Goal: Task Accomplishment & Management: Complete application form

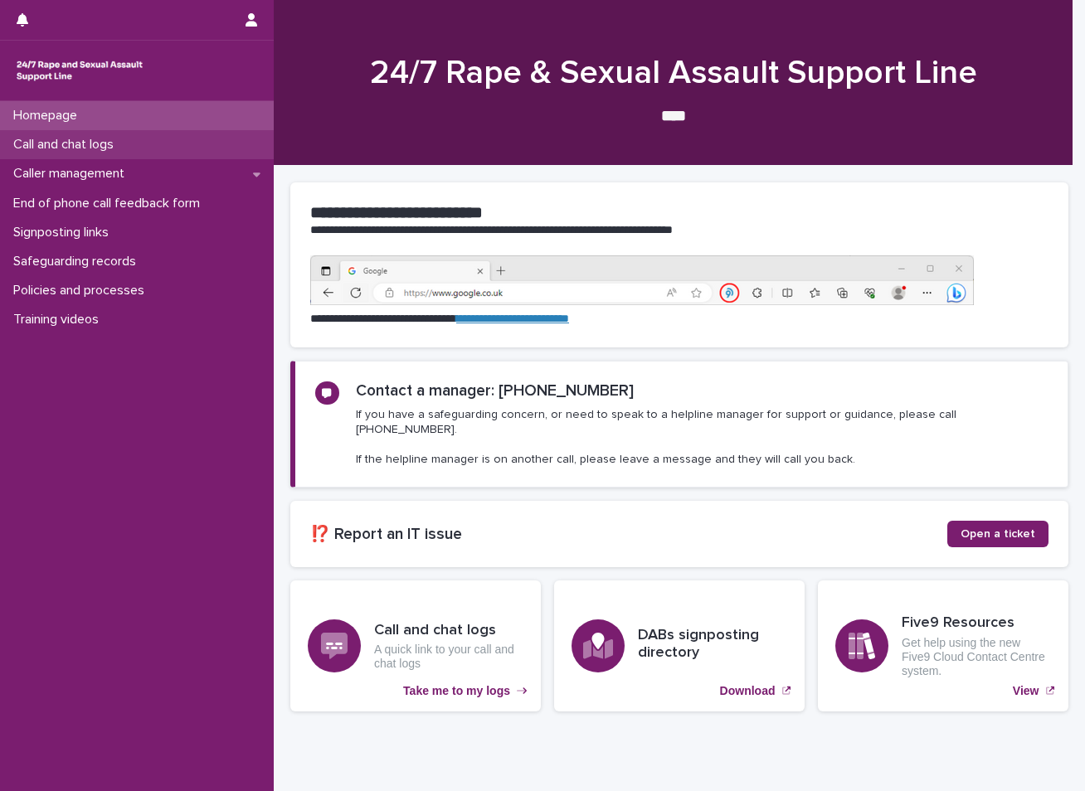
click at [31, 147] on p "Call and chat logs" at bounding box center [67, 145] width 120 height 16
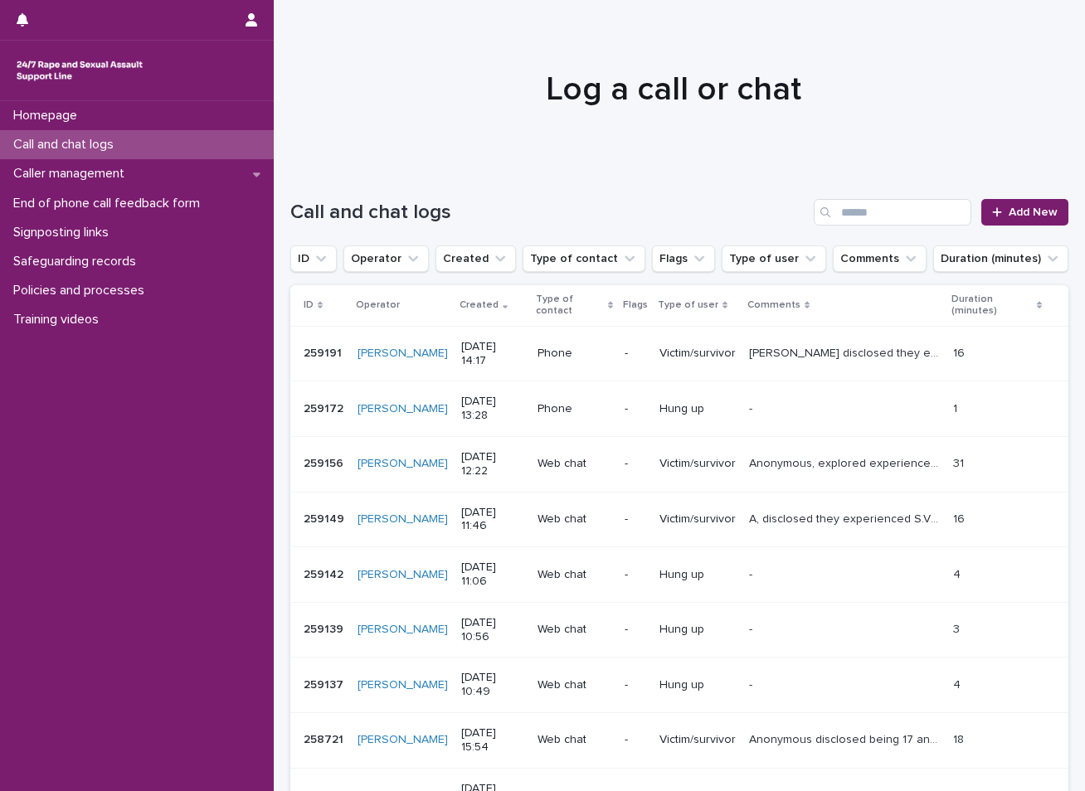
click at [1031, 192] on div "Call and chat logs Add New" at bounding box center [679, 206] width 778 height 80
click at [1025, 214] on span "Add New" at bounding box center [1033, 213] width 49 height 12
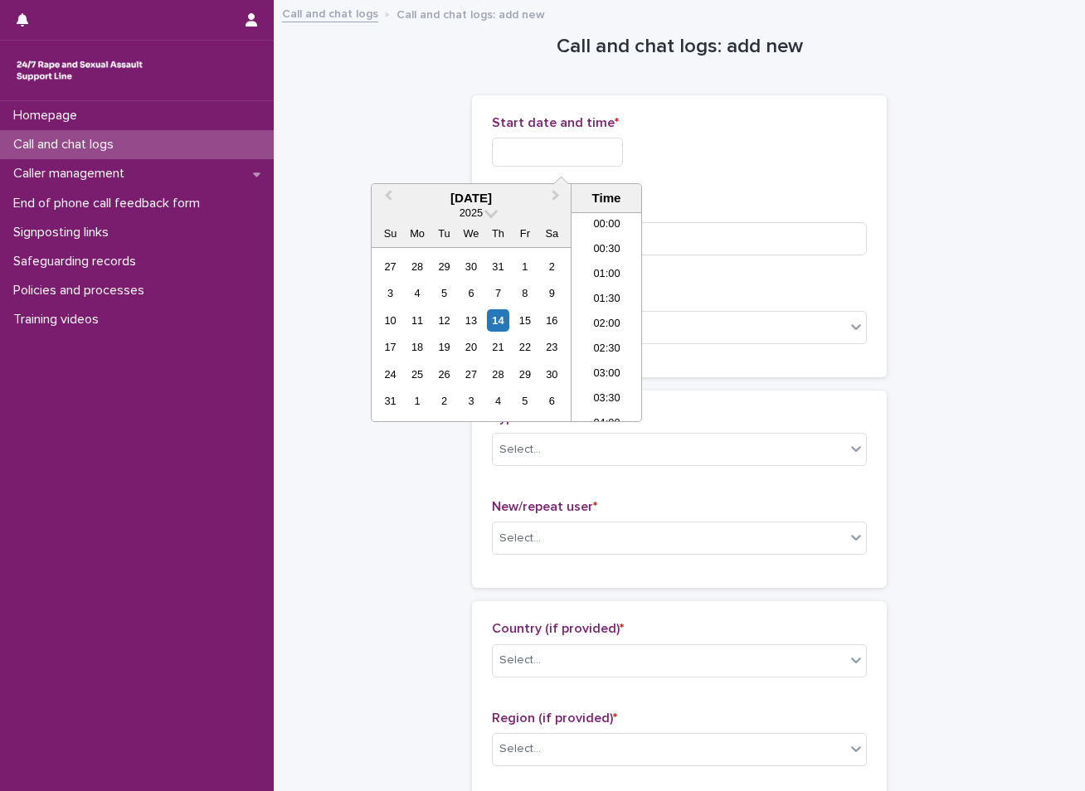
click at [551, 162] on input "text" at bounding box center [557, 152] width 131 height 29
click at [494, 312] on div "14" at bounding box center [498, 320] width 22 height 22
click at [623, 292] on li "14:30" at bounding box center [607, 292] width 71 height 25
click at [594, 162] on input "**********" at bounding box center [557, 152] width 131 height 29
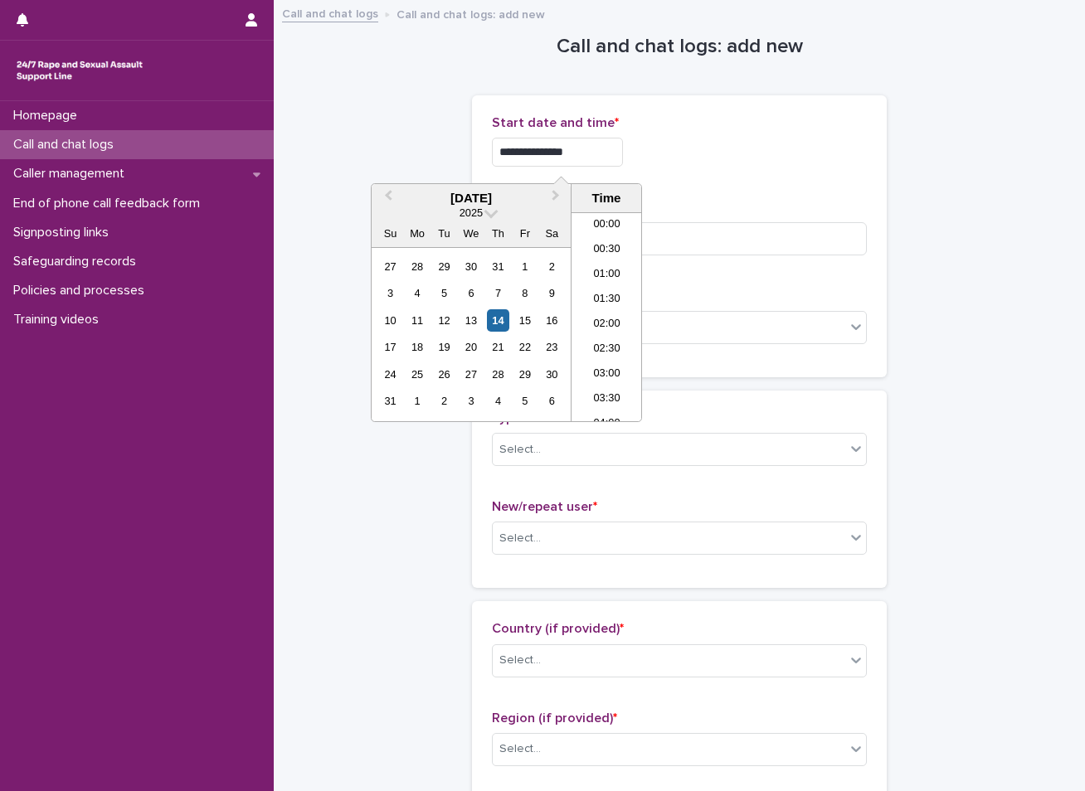
scroll to position [631, 0]
click at [611, 319] on li "14:30" at bounding box center [607, 316] width 71 height 25
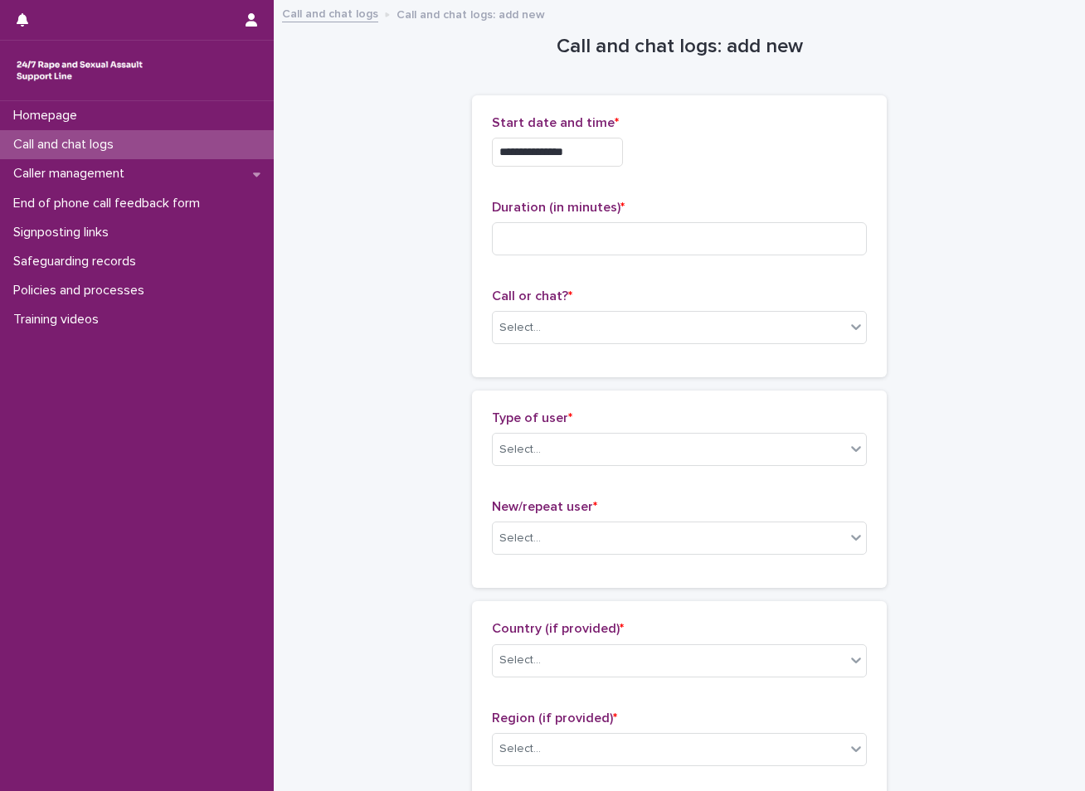
click at [596, 152] on input "**********" at bounding box center [557, 152] width 131 height 29
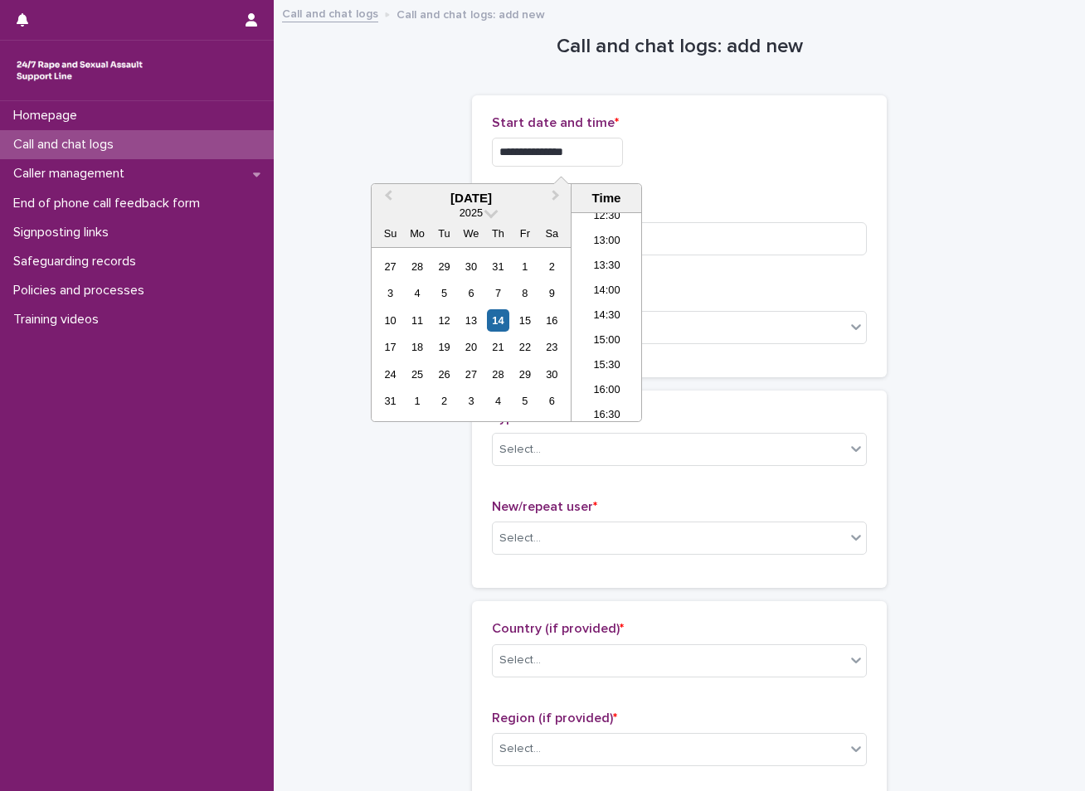
type input "**********"
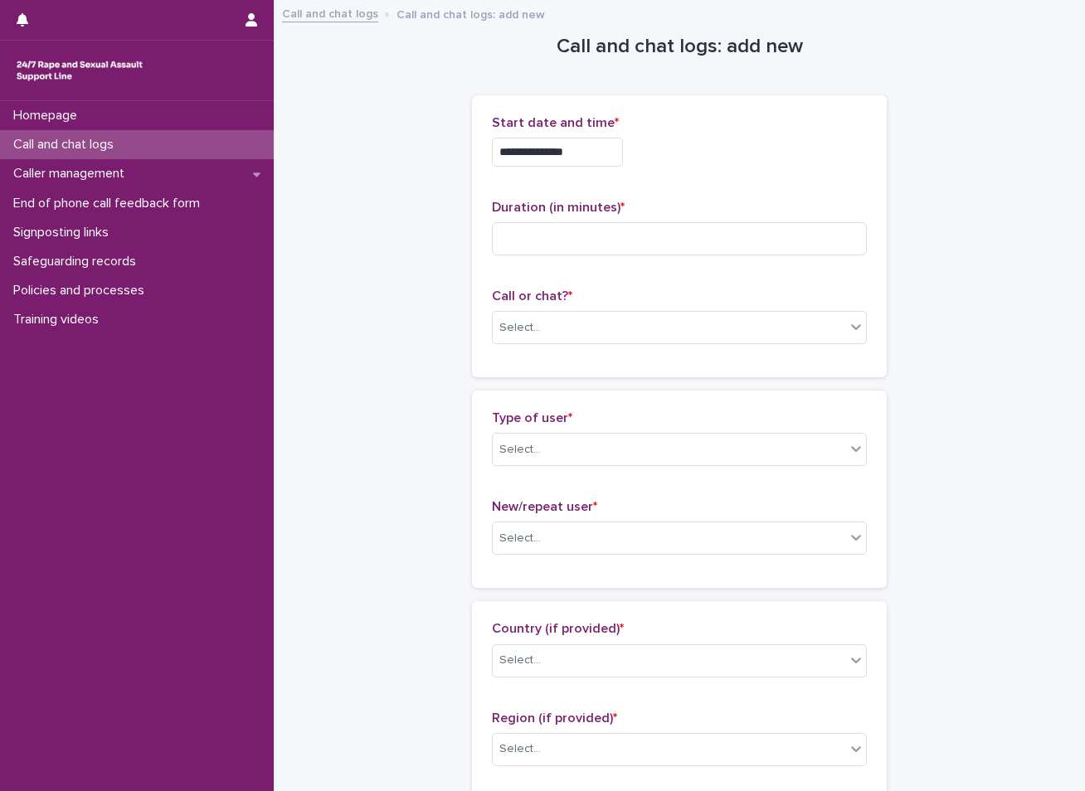
click at [527, 236] on input at bounding box center [679, 238] width 375 height 33
type input "**"
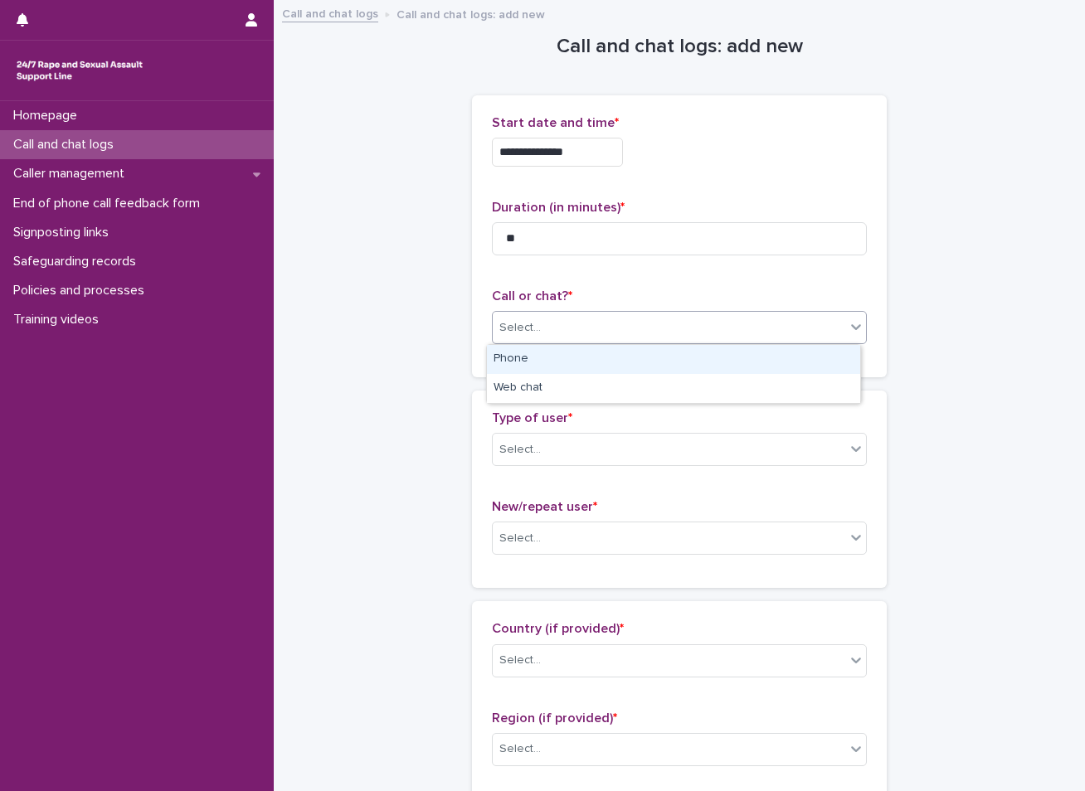
click at [517, 319] on div "Select..." at bounding box center [519, 327] width 41 height 17
click at [573, 364] on div "Phone" at bounding box center [673, 359] width 373 height 29
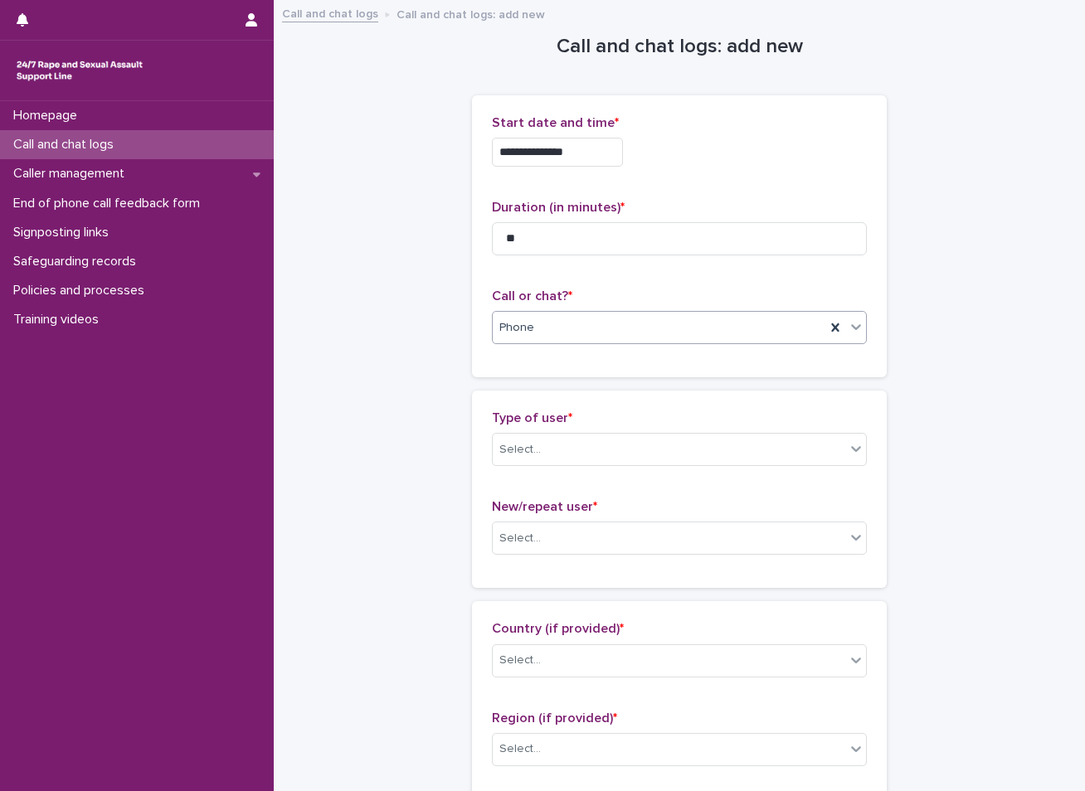
scroll to position [166, 0]
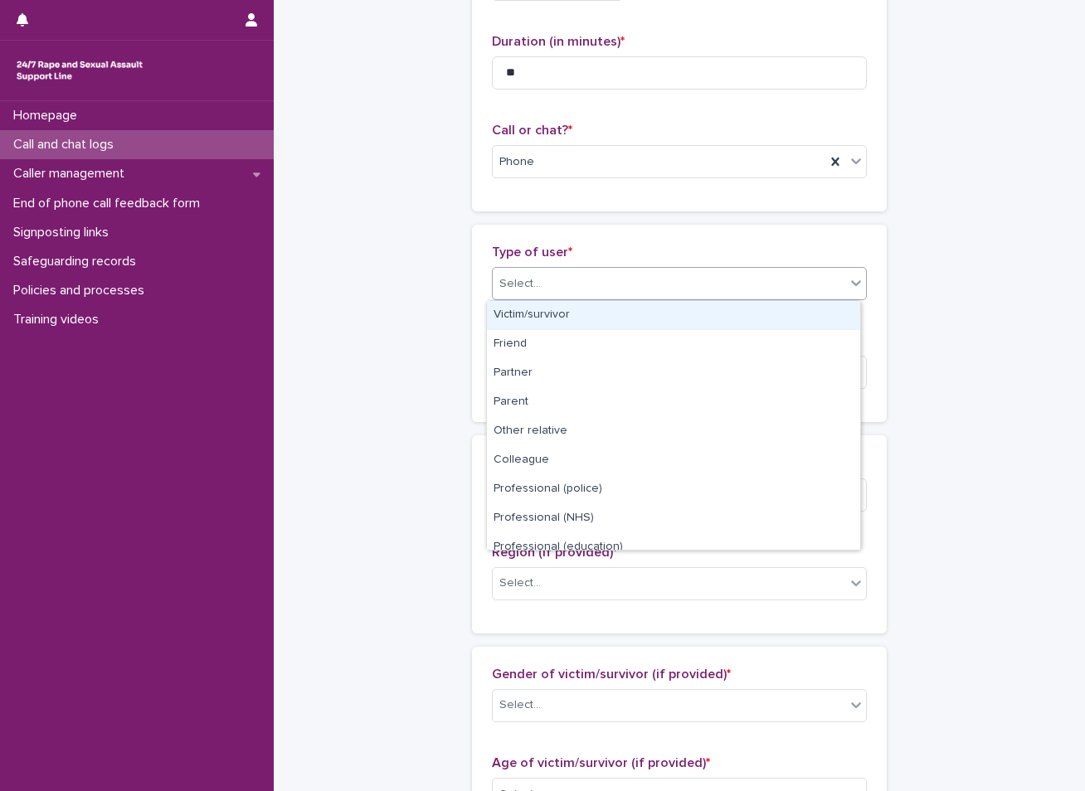
click at [630, 280] on div "Select..." at bounding box center [669, 283] width 353 height 27
click at [572, 312] on div "Victim/survivor" at bounding box center [673, 315] width 373 height 29
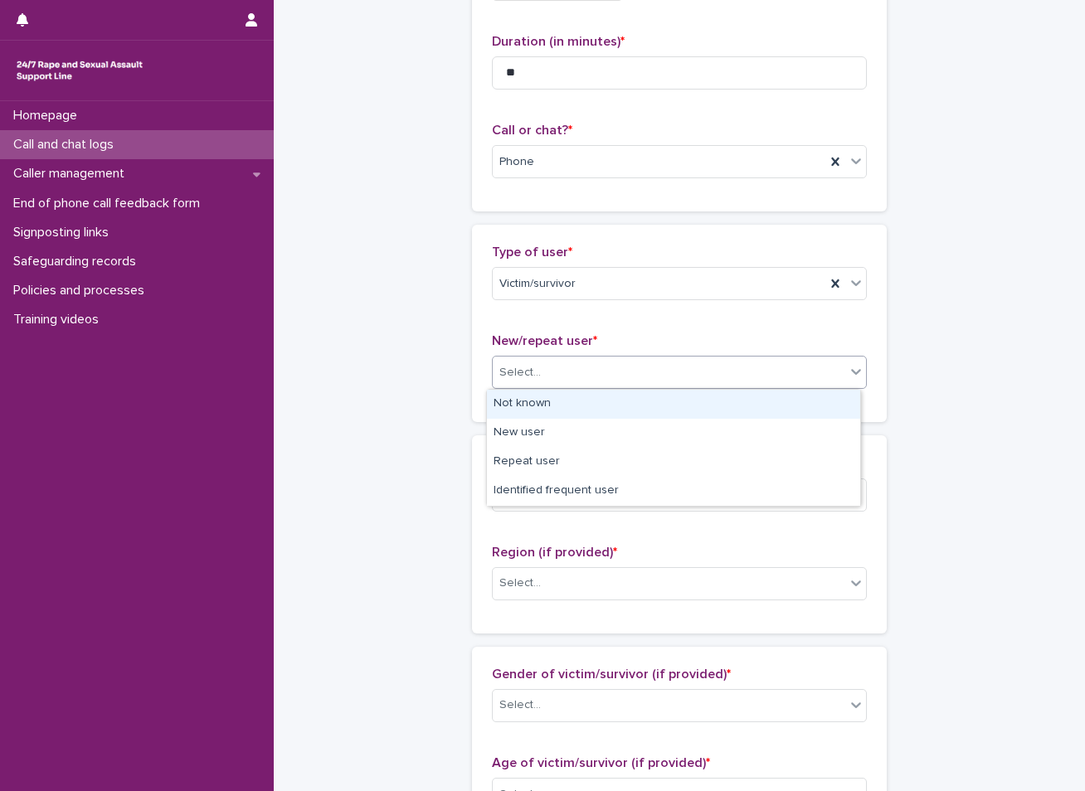
click at [559, 365] on div "Select..." at bounding box center [669, 372] width 353 height 27
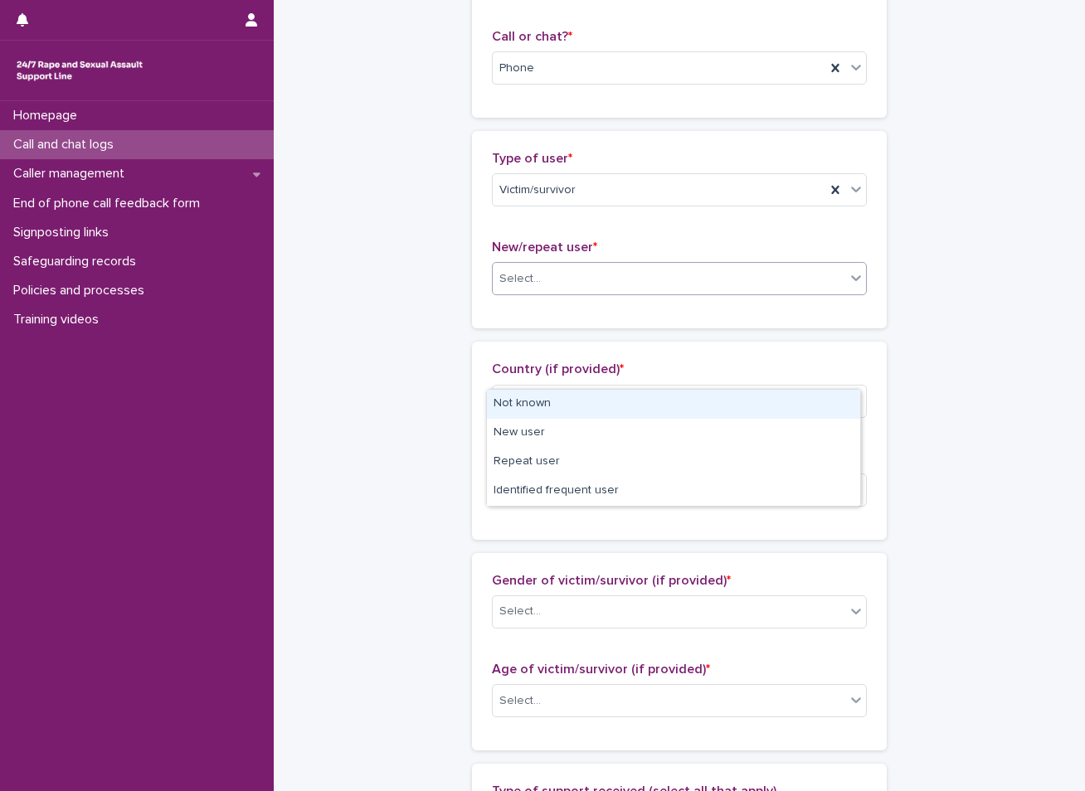
scroll to position [249, 0]
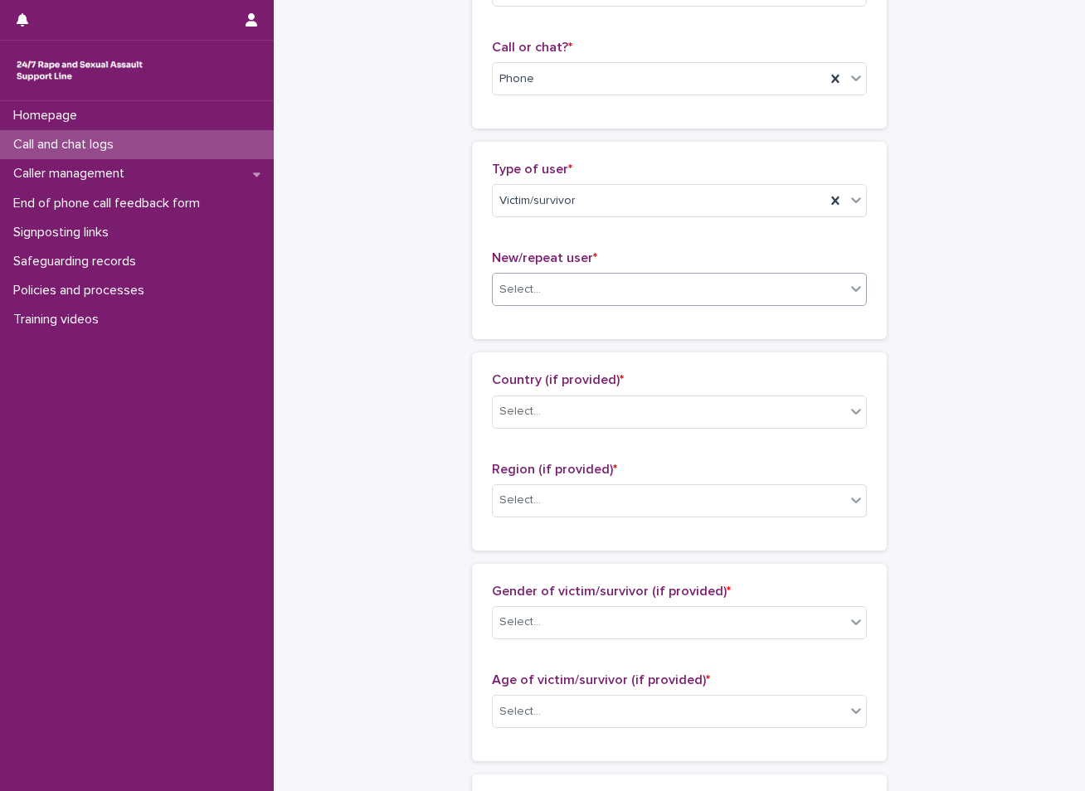
click at [563, 289] on div "Select..." at bounding box center [669, 289] width 353 height 27
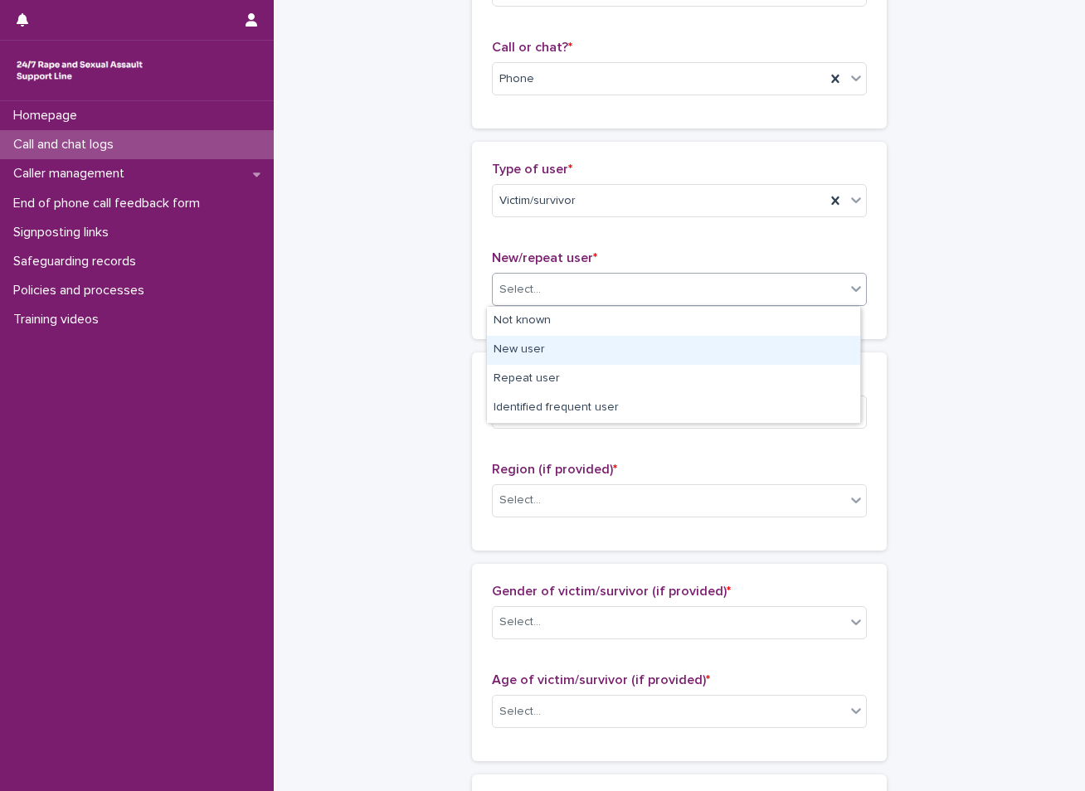
click at [533, 348] on div "New user" at bounding box center [673, 350] width 373 height 29
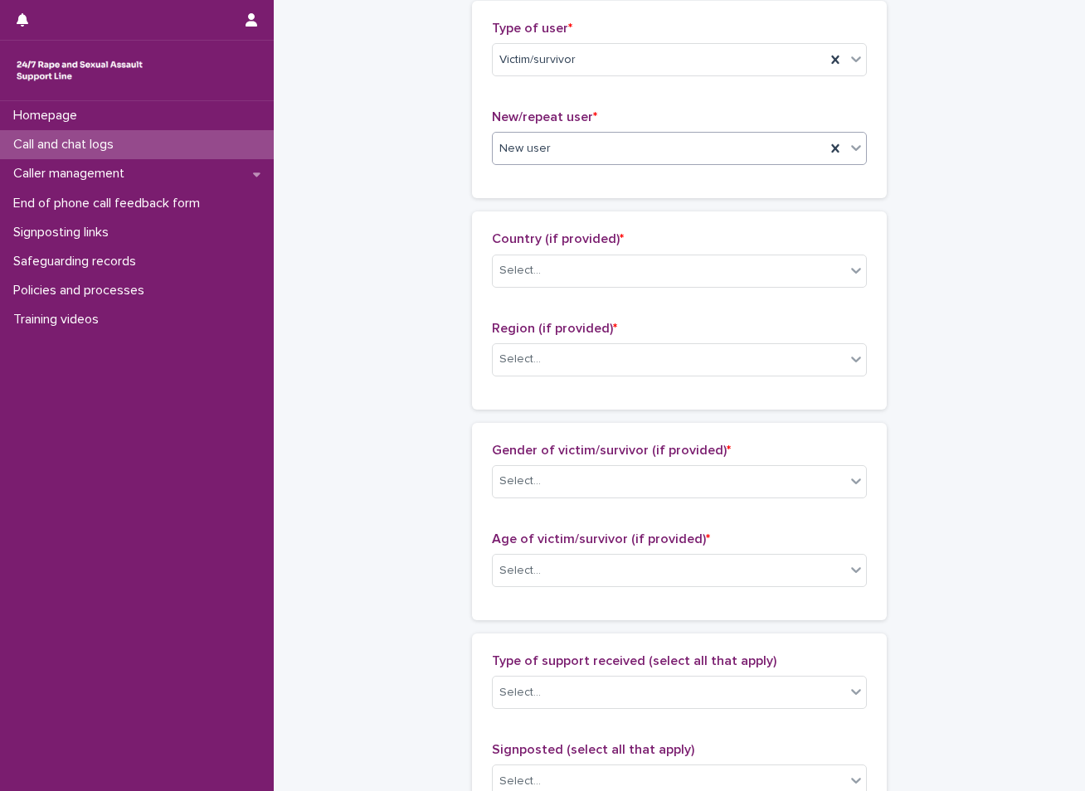
scroll to position [415, 0]
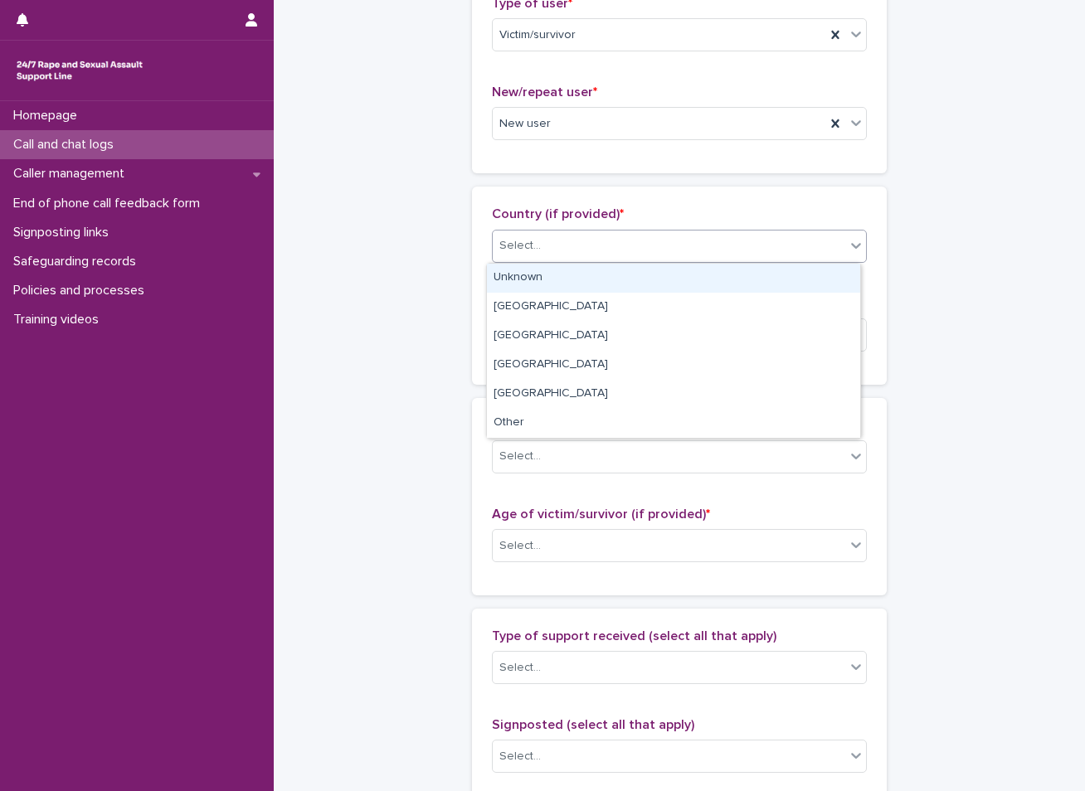
click at [621, 252] on div "Select..." at bounding box center [669, 245] width 353 height 27
click at [561, 270] on div "Unknown" at bounding box center [673, 278] width 373 height 29
click at [591, 262] on body "**********" at bounding box center [542, 395] width 1085 height 791
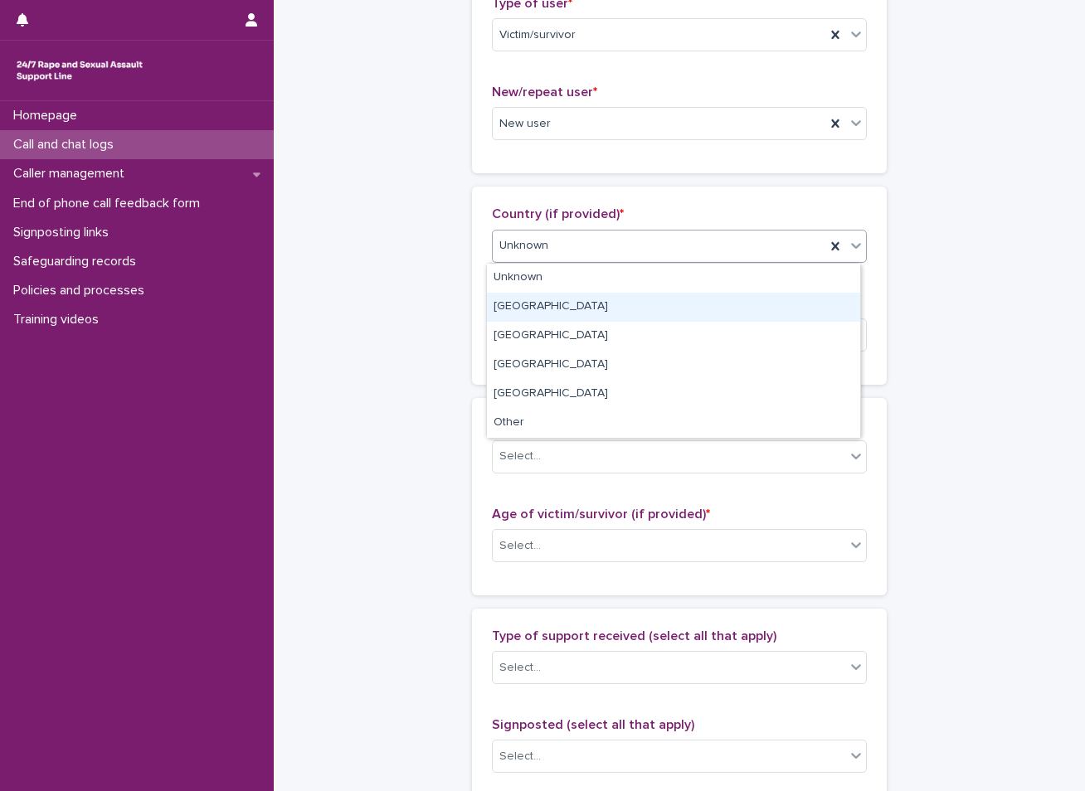
click at [565, 312] on div "England" at bounding box center [673, 307] width 373 height 29
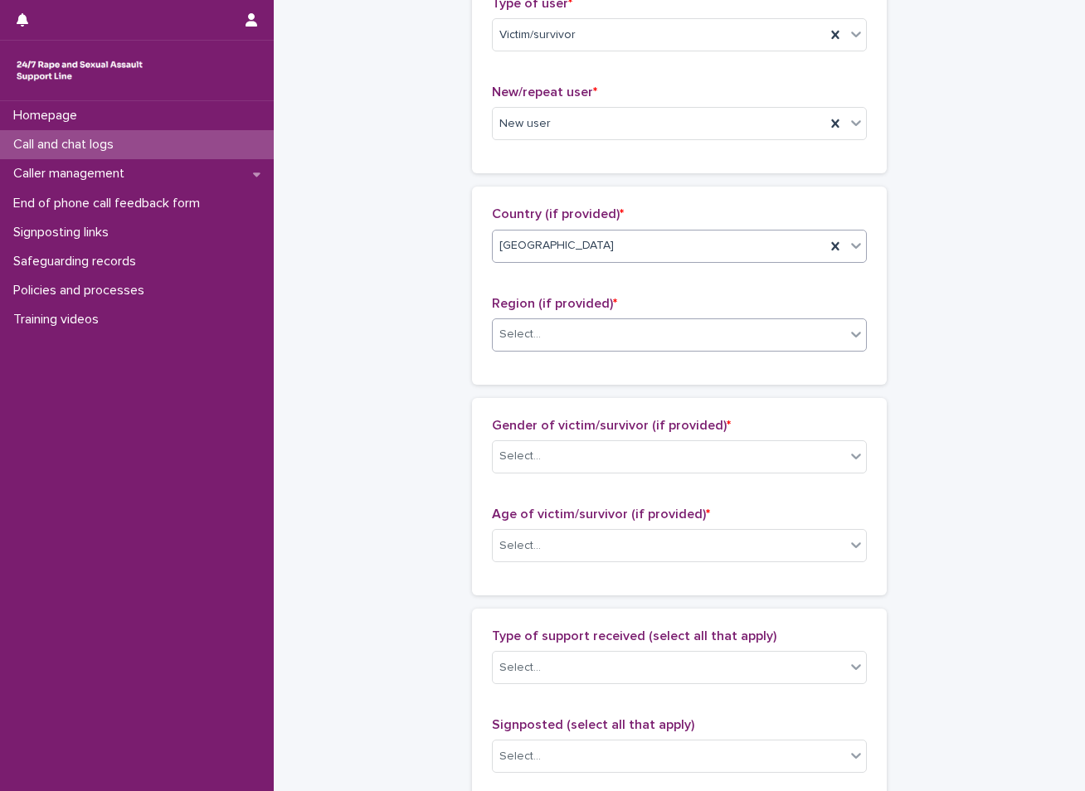
click at [548, 337] on div "Select..." at bounding box center [669, 334] width 353 height 27
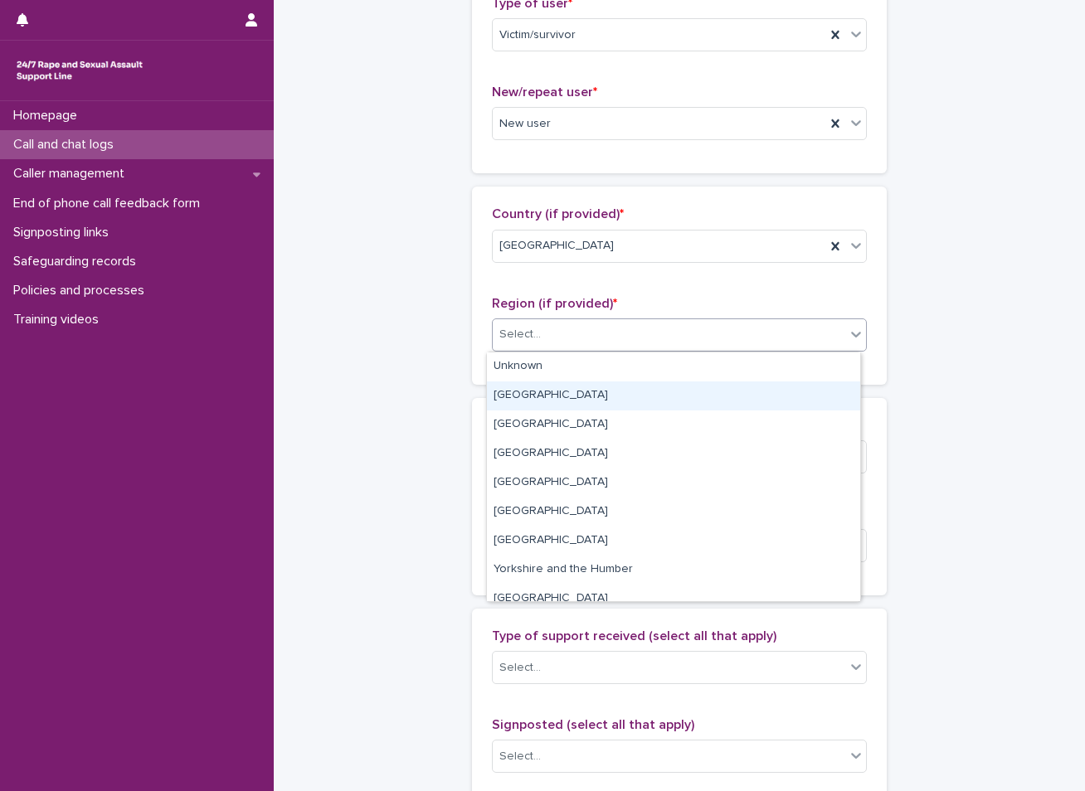
click at [529, 396] on div "Greater London" at bounding box center [673, 396] width 373 height 29
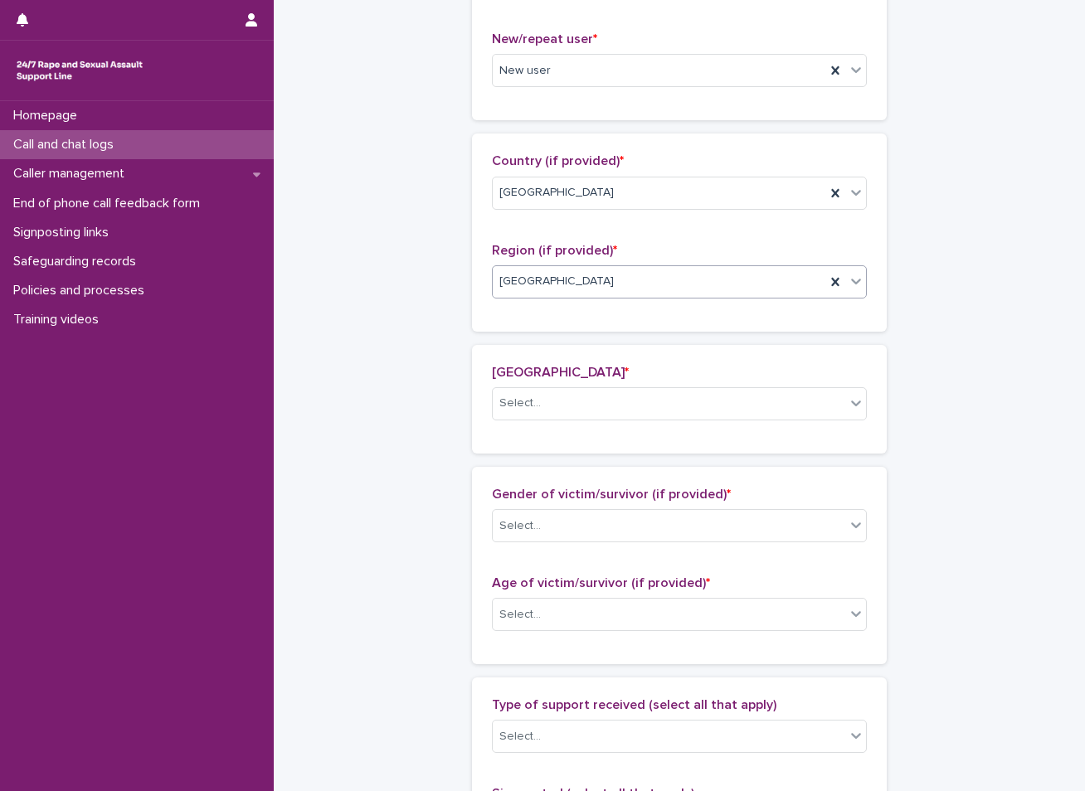
scroll to position [475, 0]
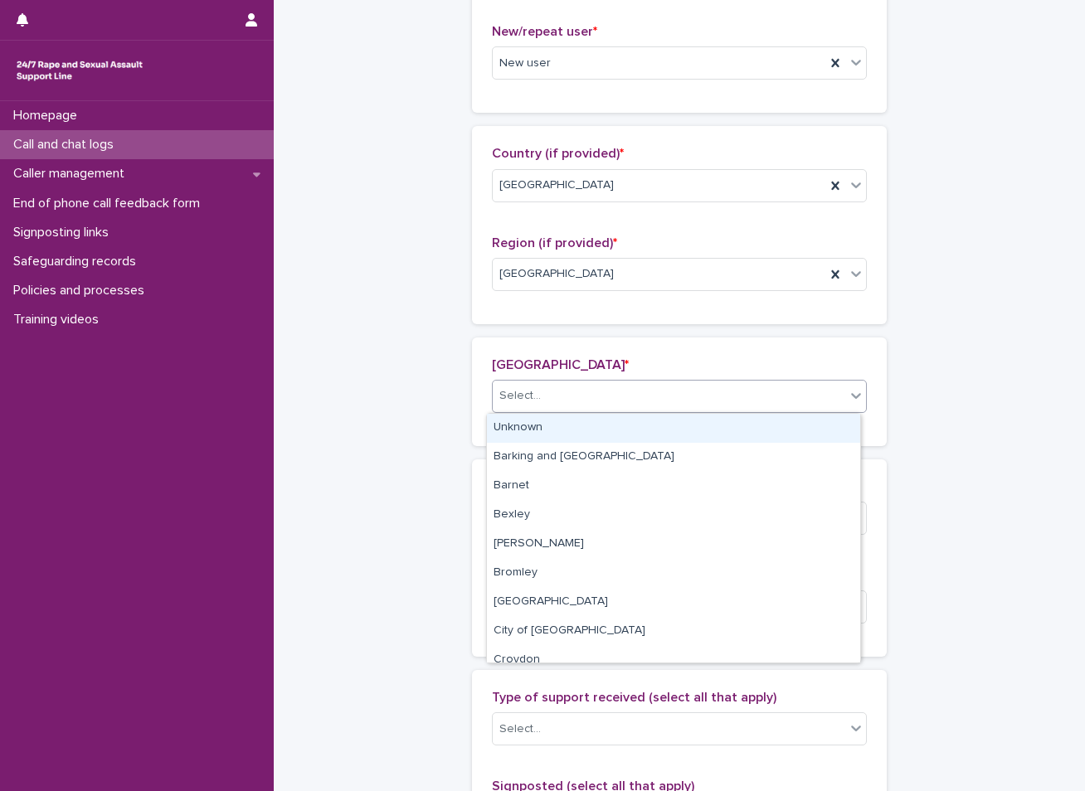
click at [589, 401] on div "Select..." at bounding box center [669, 395] width 353 height 27
click at [553, 425] on div "Unknown" at bounding box center [673, 428] width 373 height 29
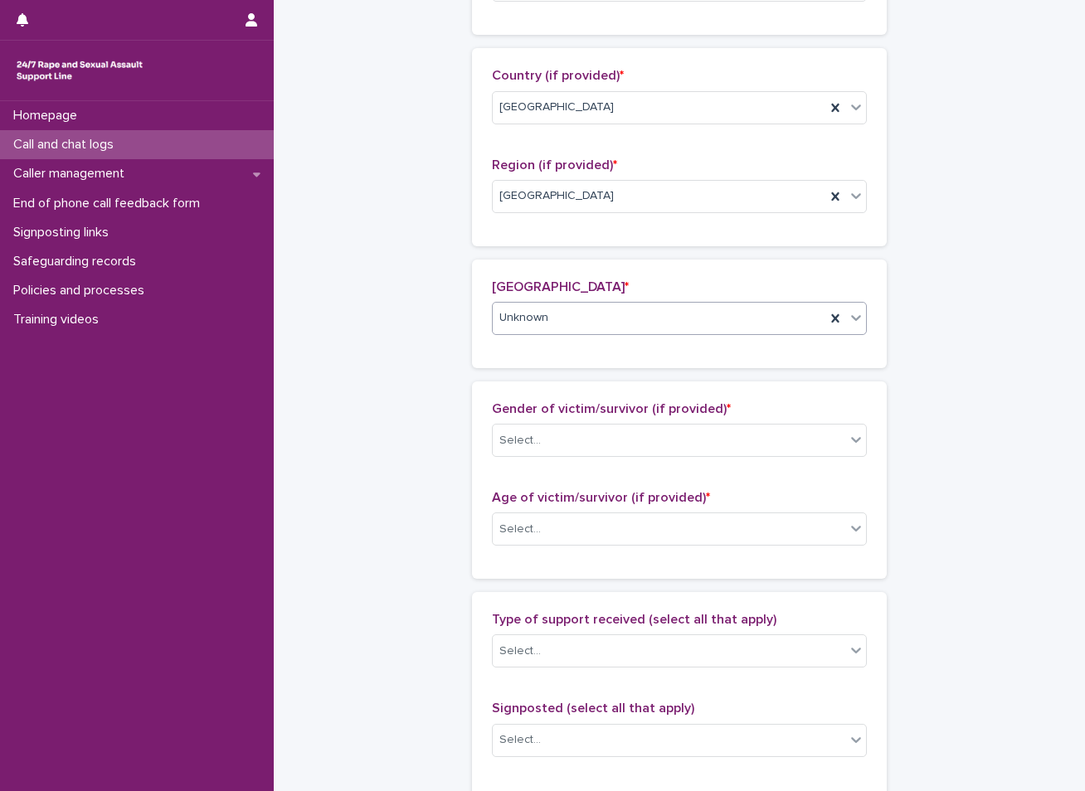
scroll to position [641, 0]
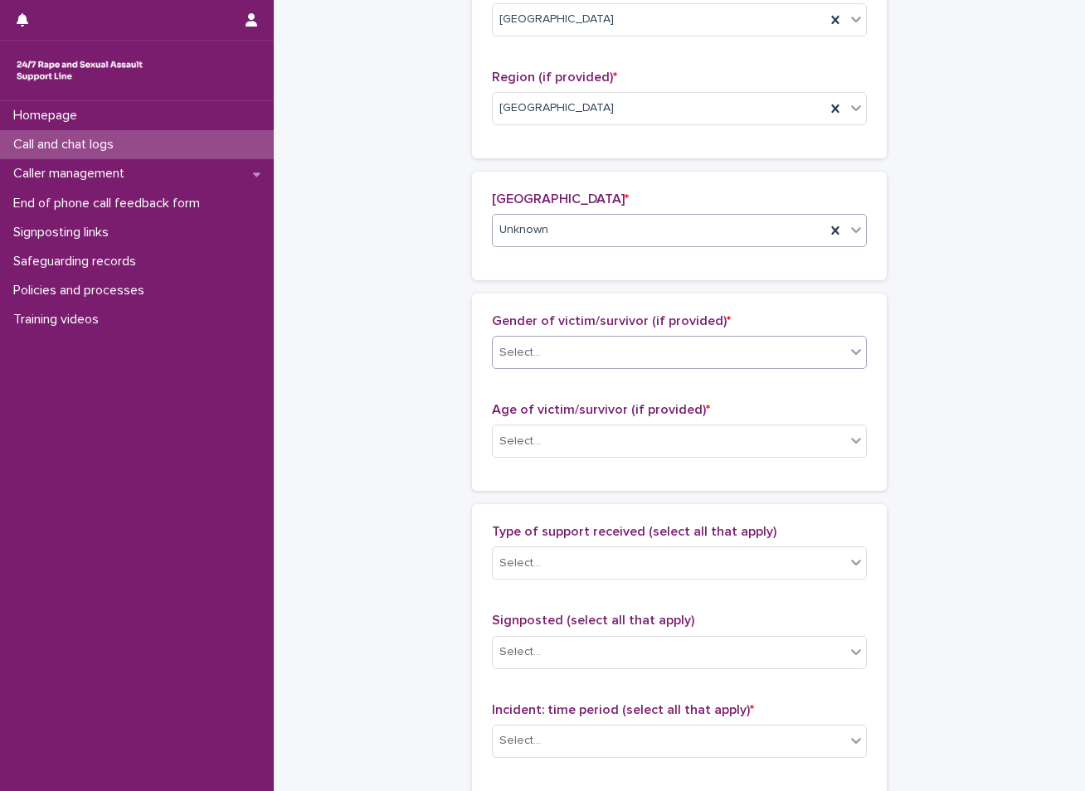
click at [651, 349] on div "Select..." at bounding box center [669, 352] width 353 height 27
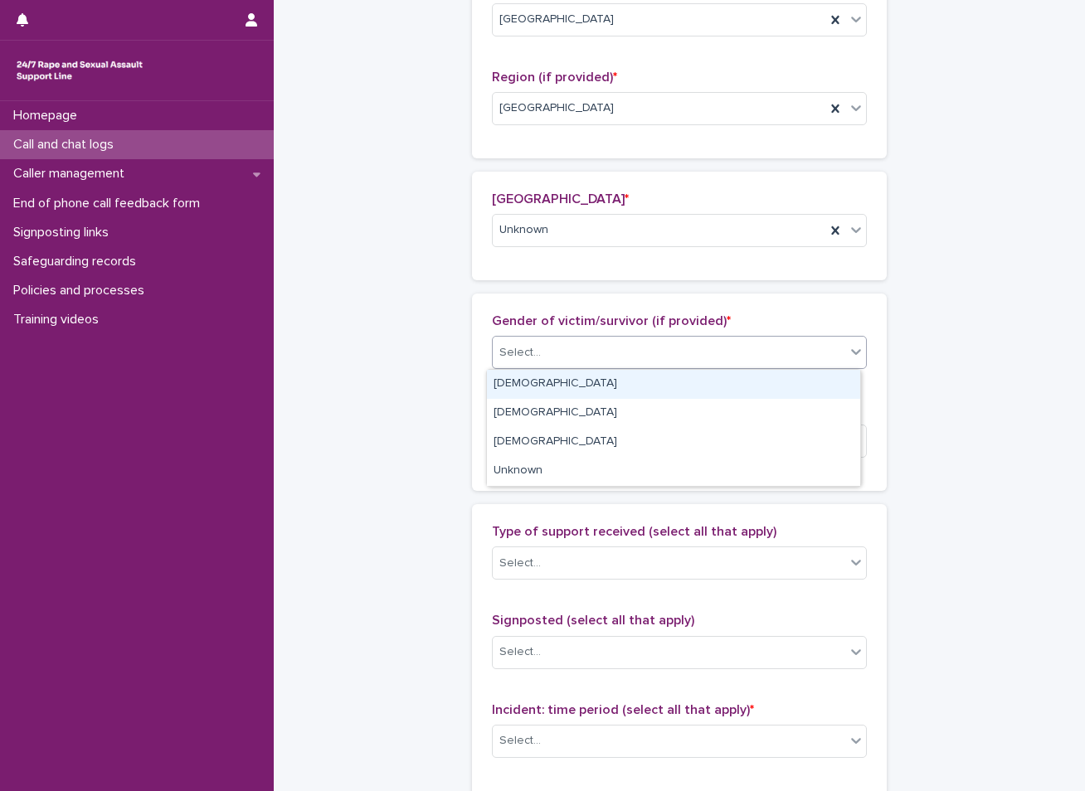
click at [582, 393] on div "Female" at bounding box center [673, 384] width 373 height 29
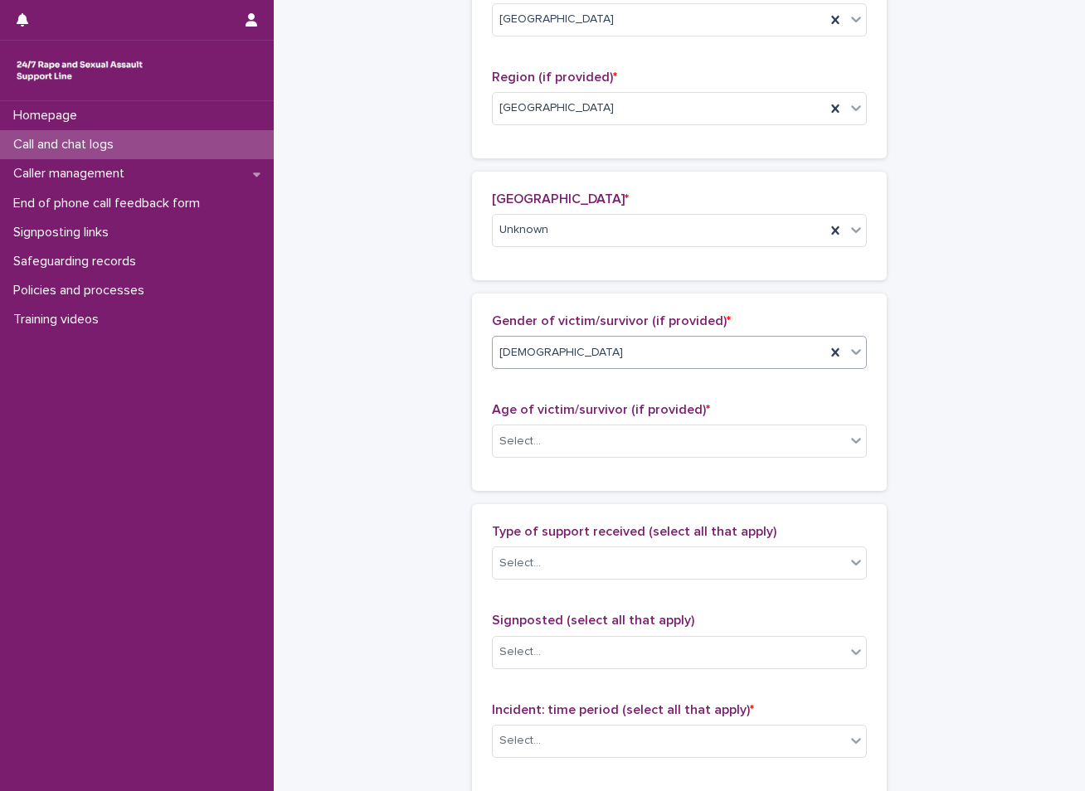
click at [576, 363] on div "Female" at bounding box center [659, 352] width 333 height 27
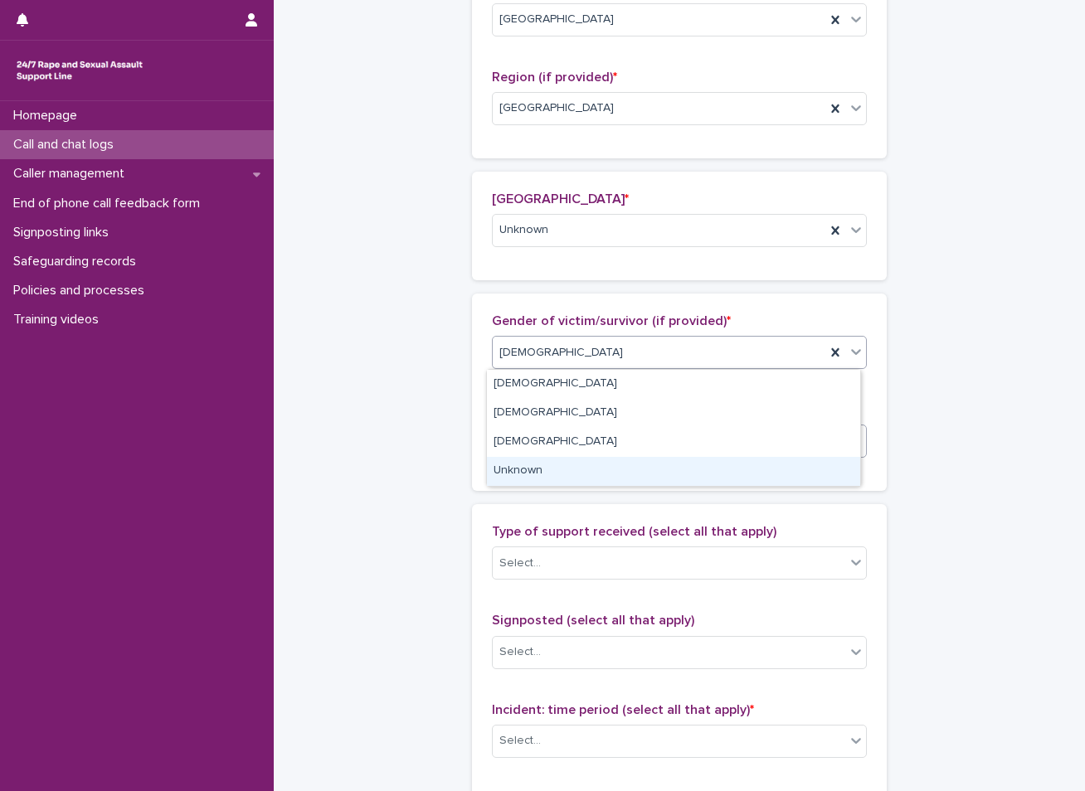
click at [524, 471] on div "Unknown" at bounding box center [673, 471] width 373 height 29
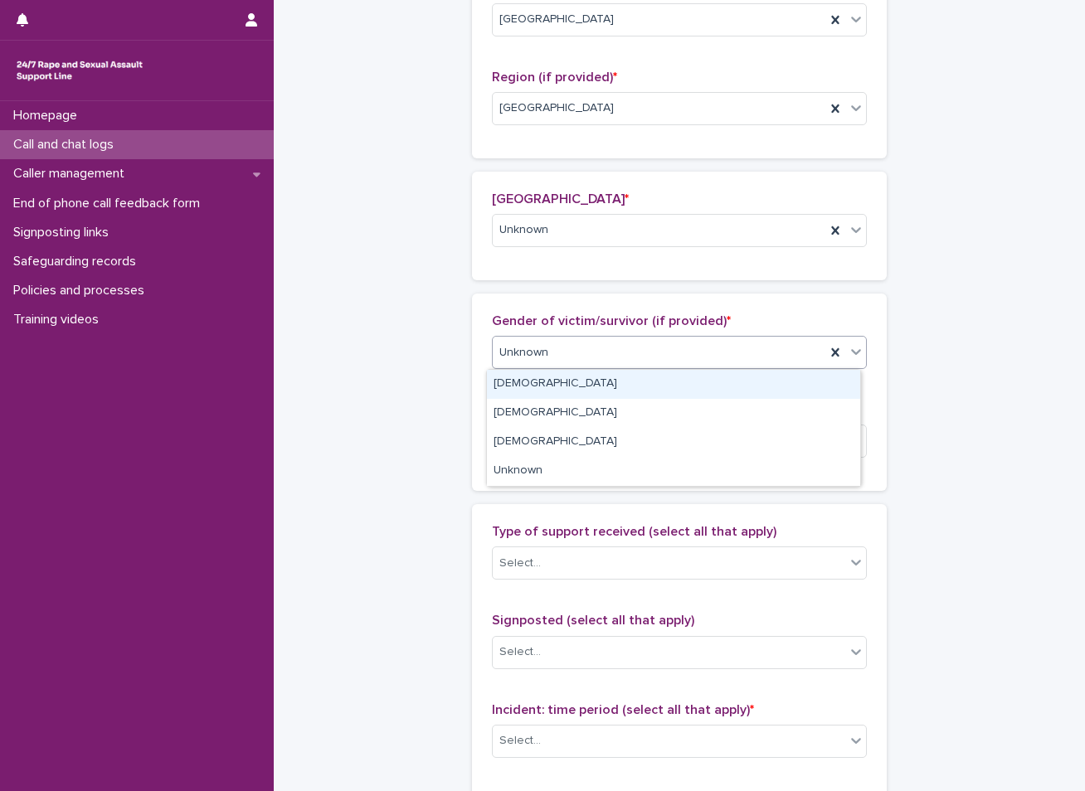
click at [556, 351] on div "Unknown" at bounding box center [659, 352] width 333 height 27
click at [525, 387] on div "Female" at bounding box center [673, 384] width 373 height 29
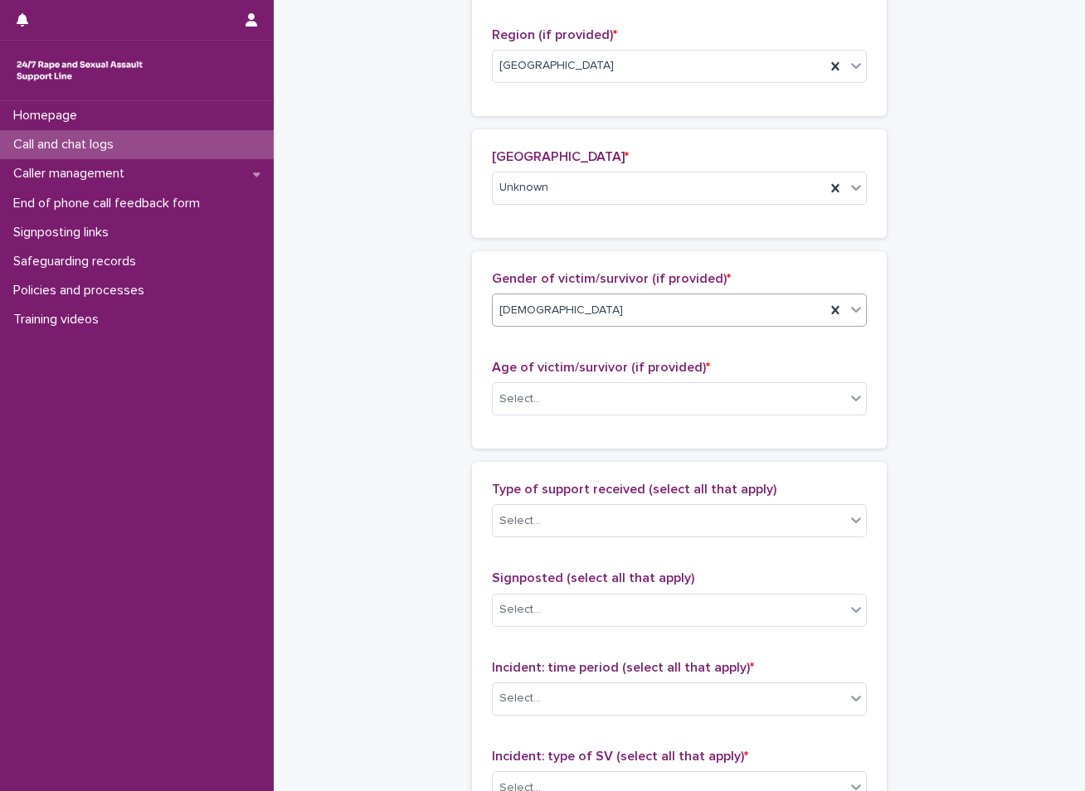
scroll to position [724, 0]
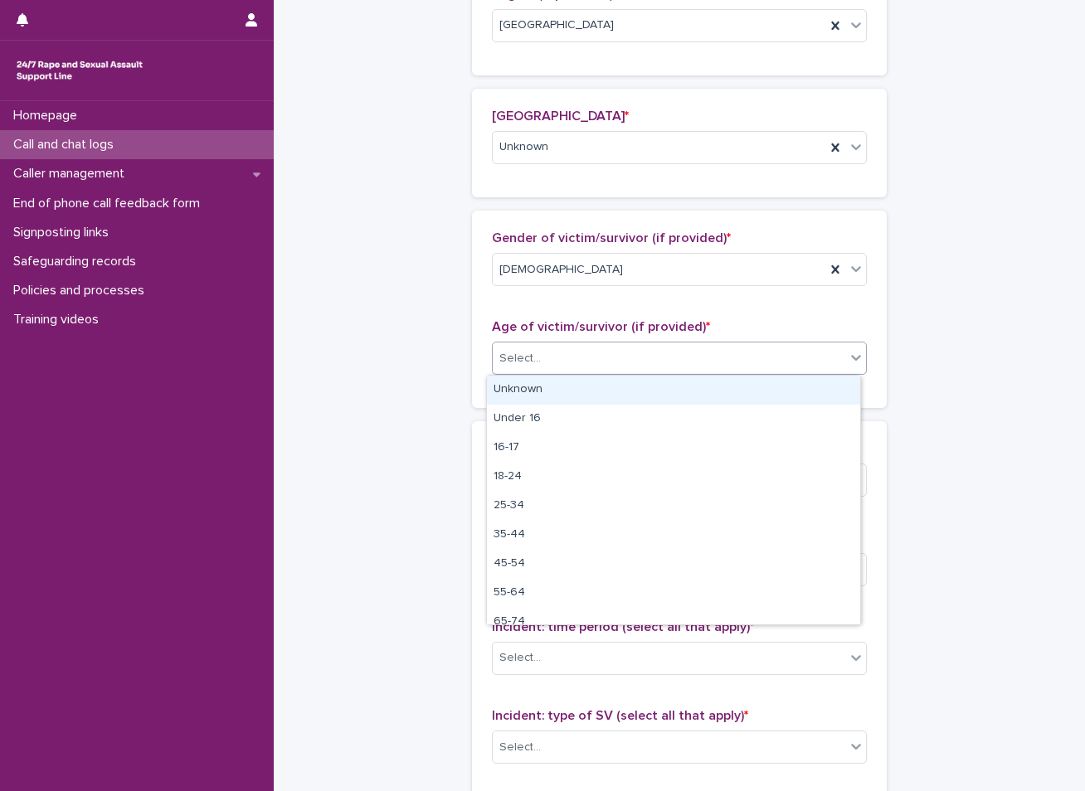
click at [620, 355] on div "Select..." at bounding box center [669, 358] width 353 height 27
click at [575, 382] on div "Unknown" at bounding box center [673, 390] width 373 height 29
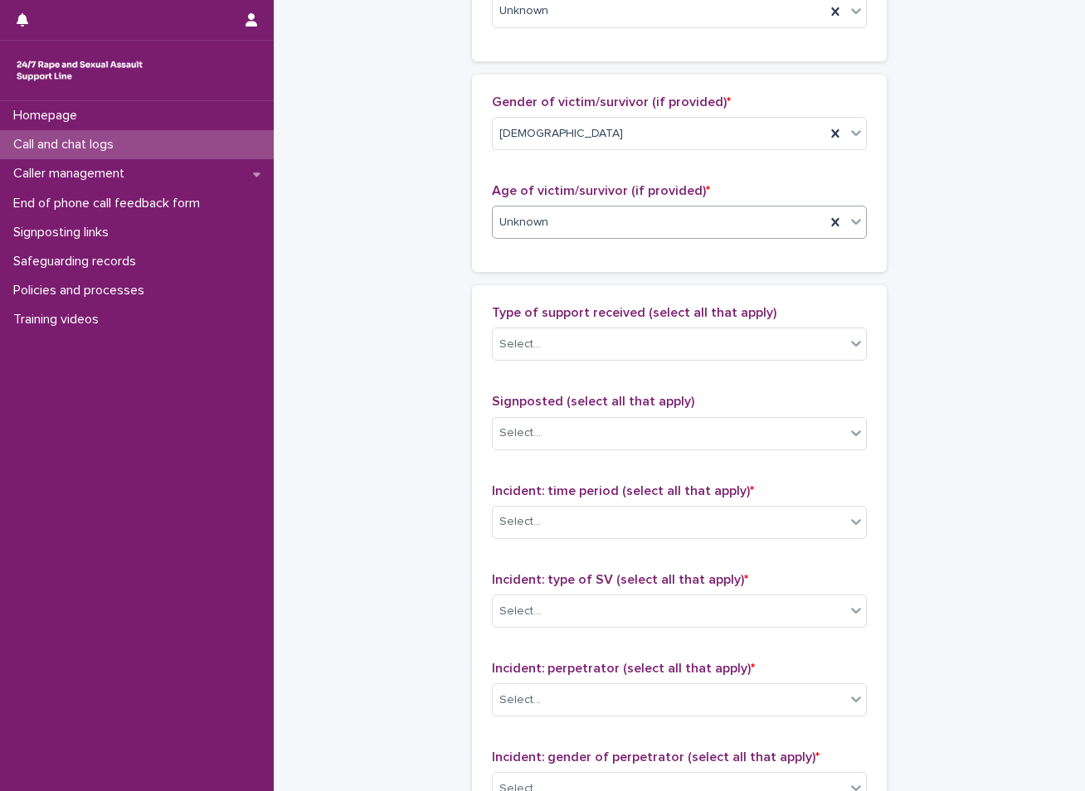
scroll to position [890, 0]
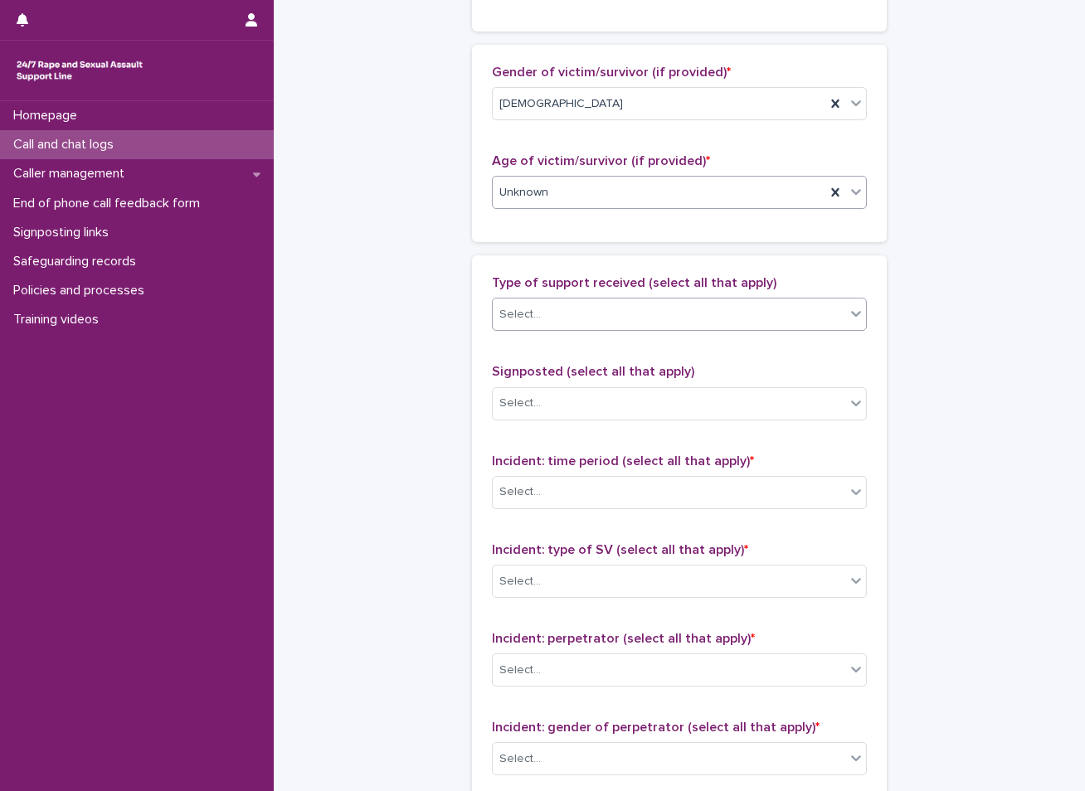
click at [672, 317] on div "Select..." at bounding box center [669, 314] width 353 height 27
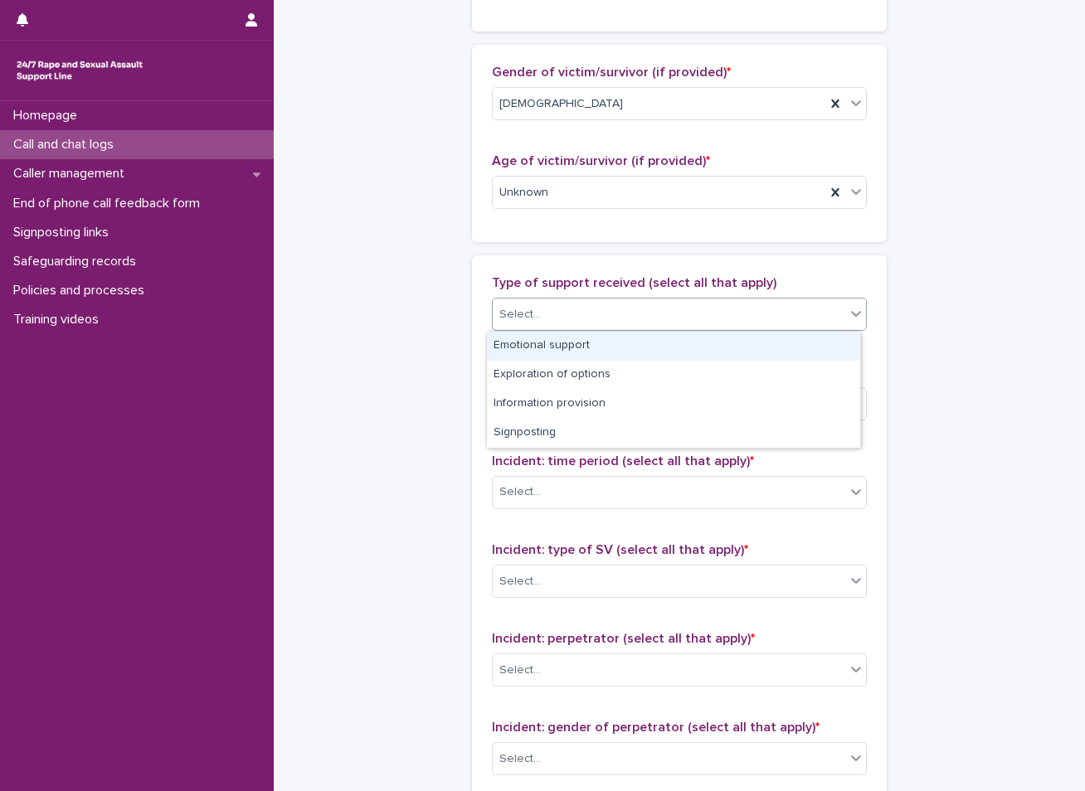
click at [561, 341] on div "Emotional support" at bounding box center [673, 346] width 373 height 29
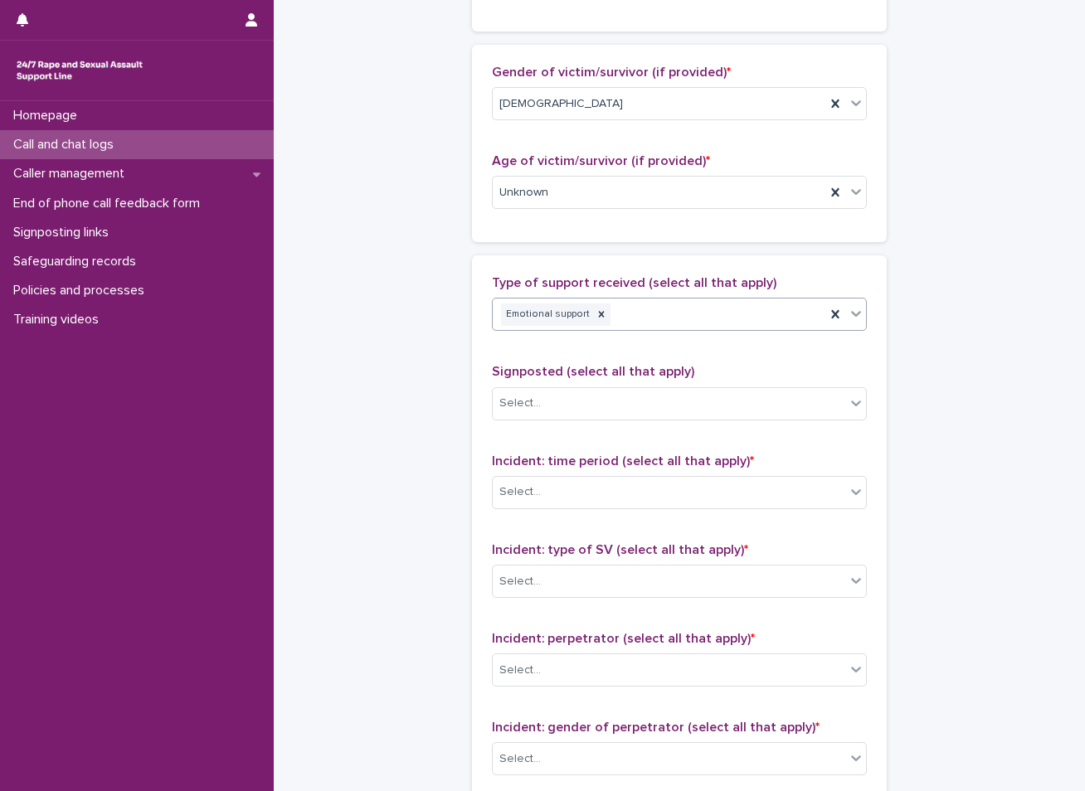
click at [670, 306] on div "Emotional support" at bounding box center [659, 314] width 333 height 29
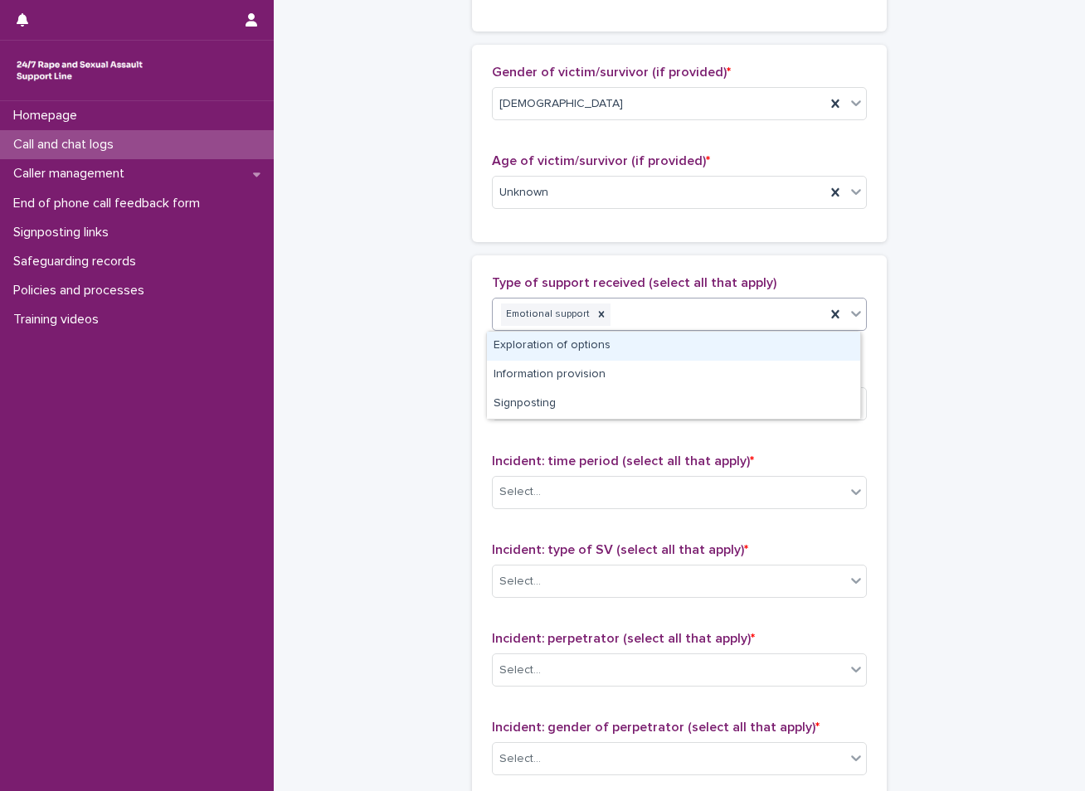
click at [572, 352] on div "Exploration of options" at bounding box center [673, 346] width 373 height 29
click at [747, 309] on div "Emotional support Exploration of options" at bounding box center [659, 314] width 333 height 29
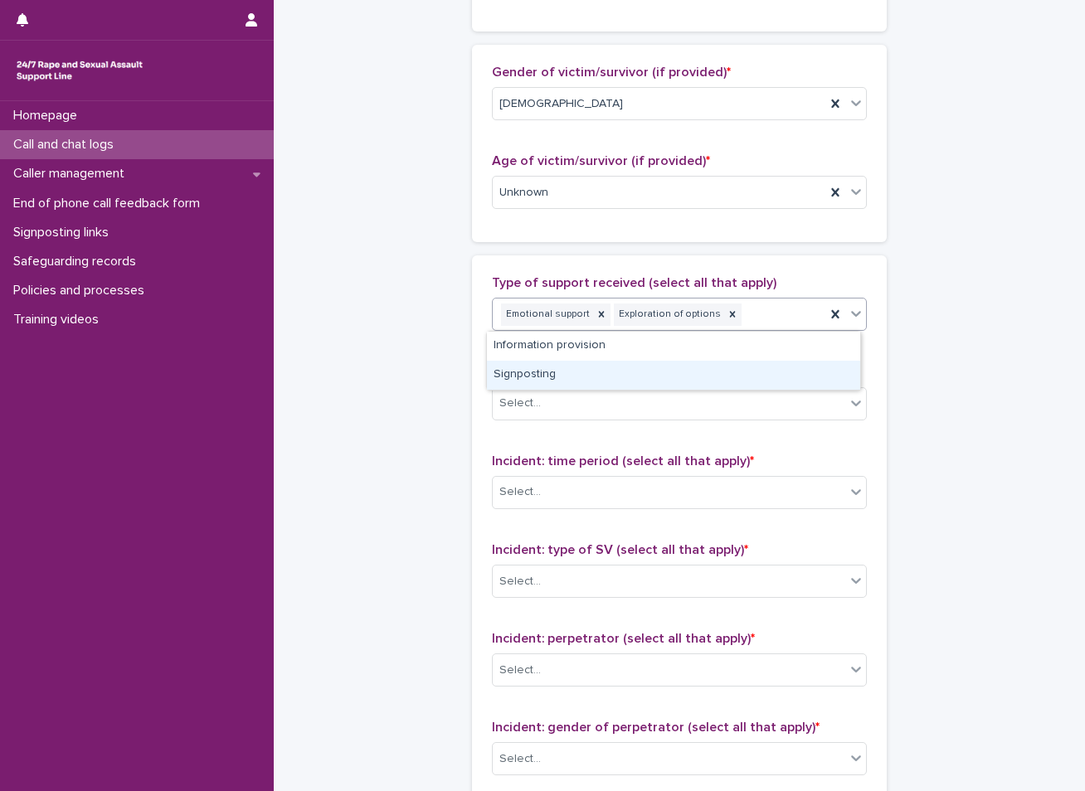
click at [538, 378] on div "Signposting" at bounding box center [673, 375] width 373 height 29
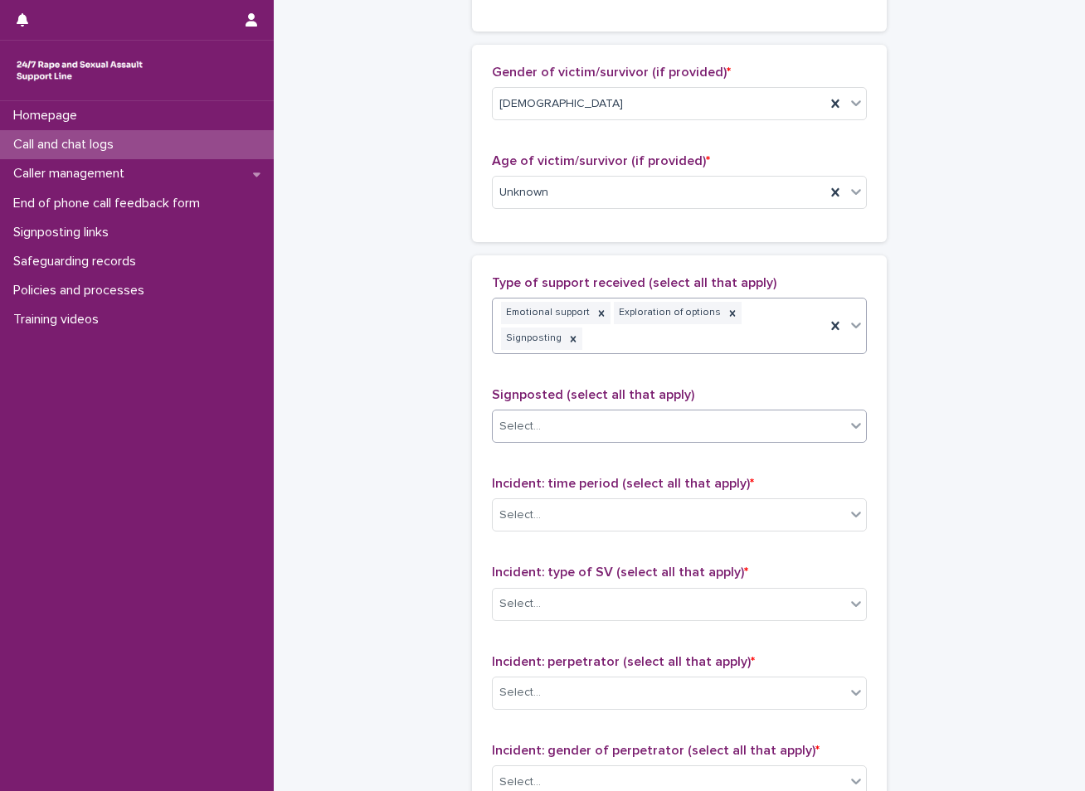
click at [525, 418] on div "Select..." at bounding box center [519, 426] width 41 height 17
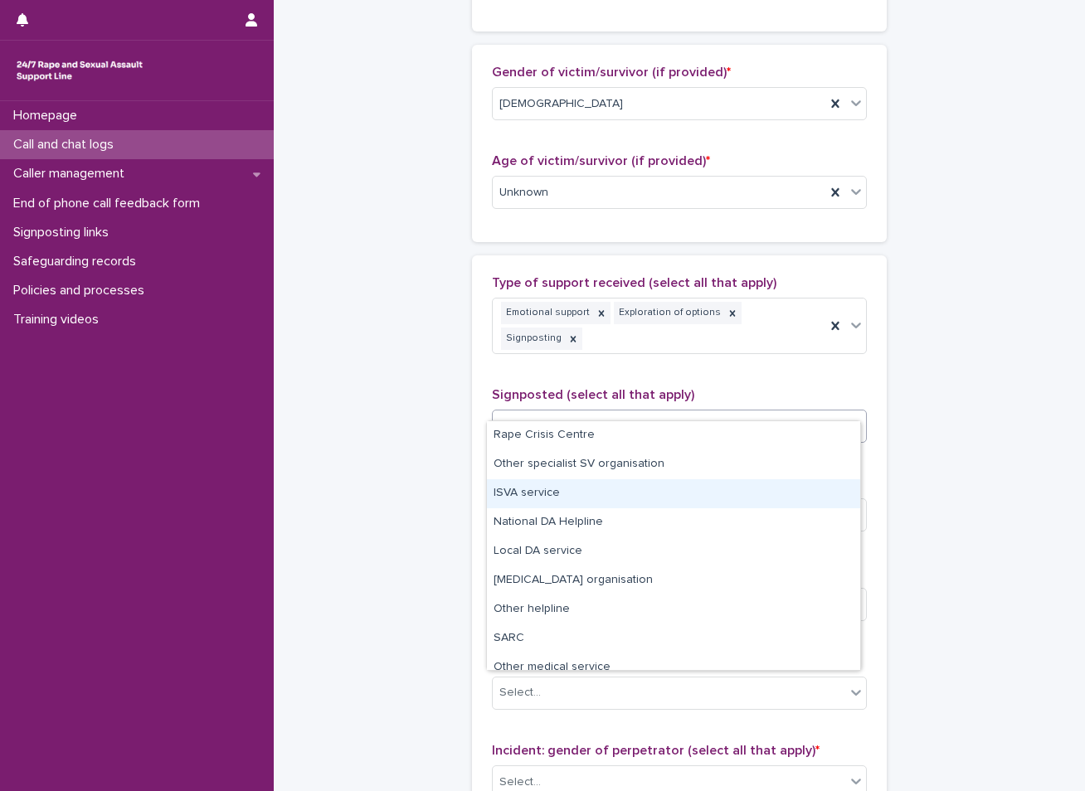
click at [519, 495] on div "ISVA service" at bounding box center [673, 494] width 373 height 29
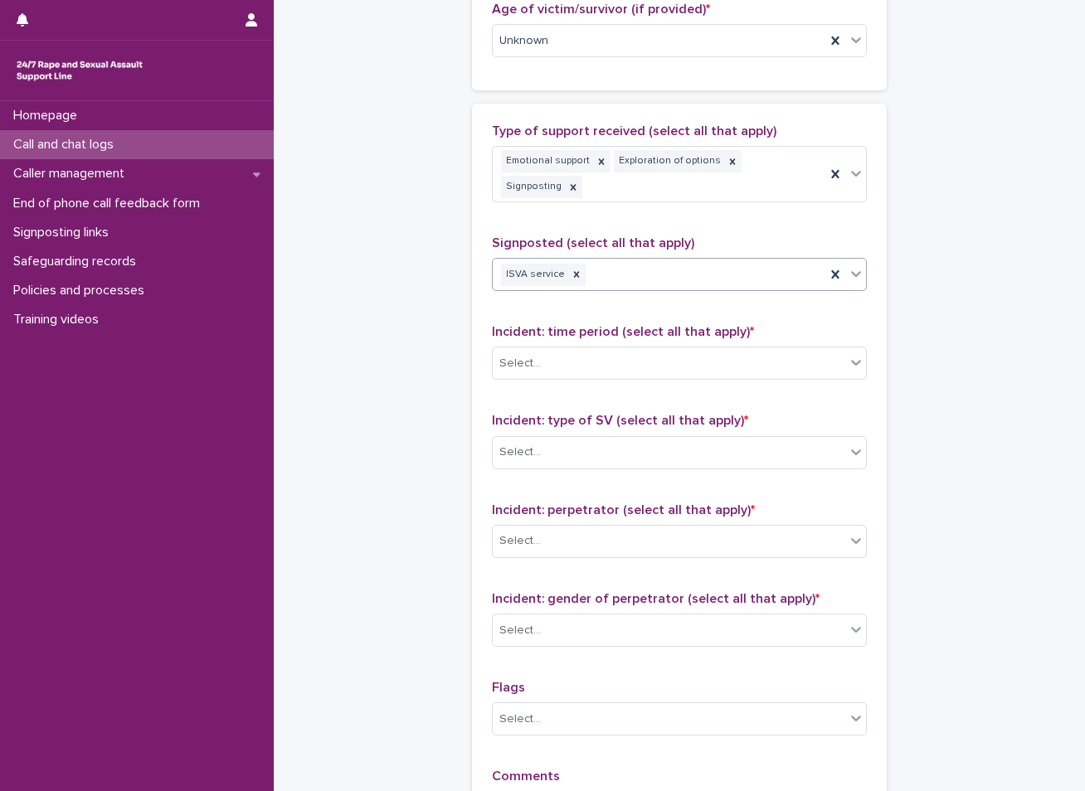
scroll to position [1056, 0]
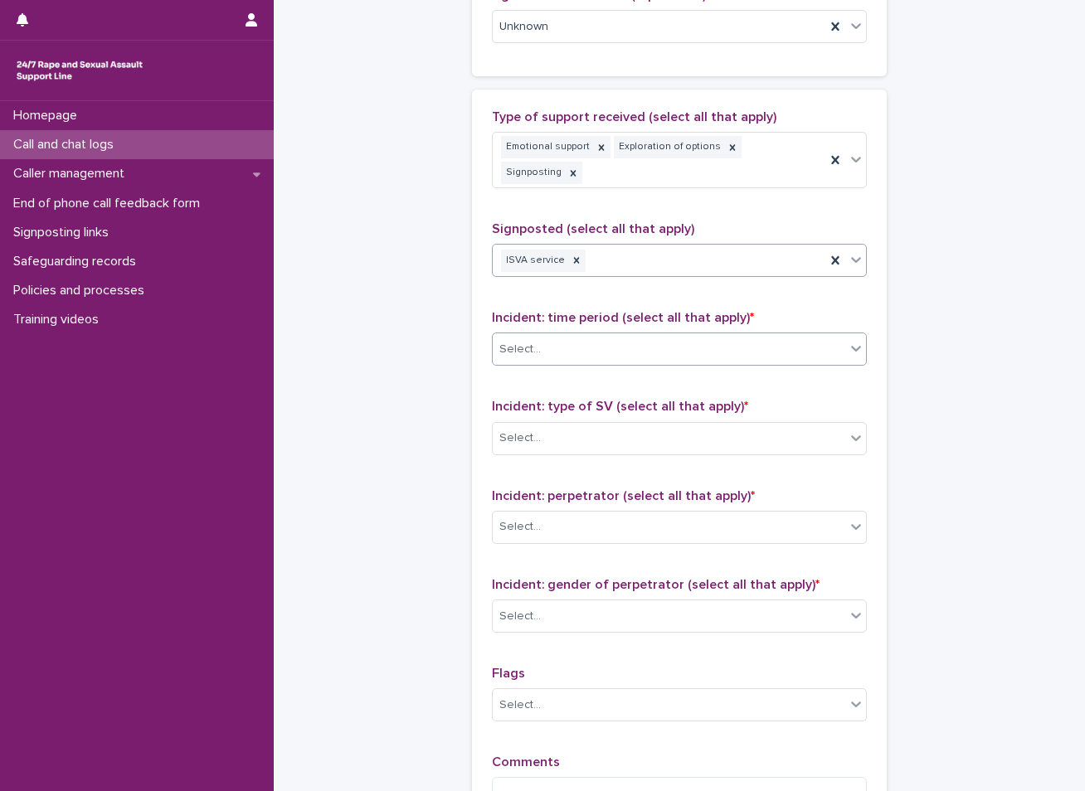
click at [640, 336] on div "Select..." at bounding box center [669, 349] width 353 height 27
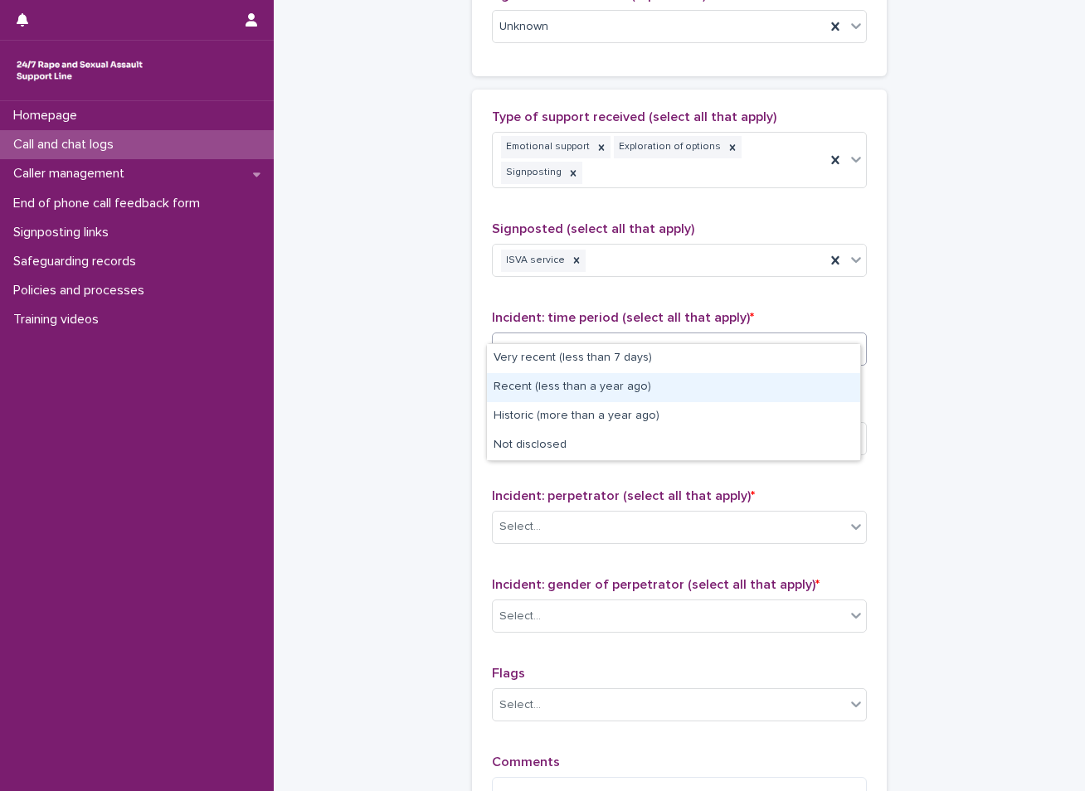
click at [555, 388] on div "Recent (less than a year ago)" at bounding box center [673, 387] width 373 height 29
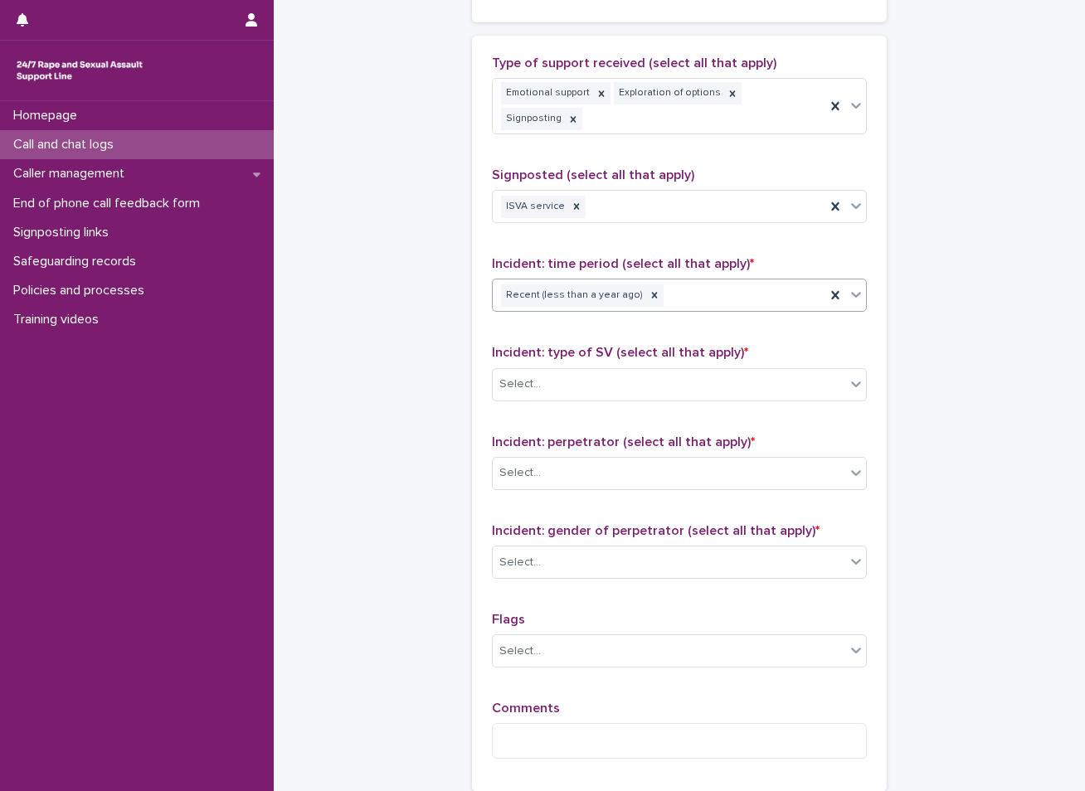
scroll to position [1139, 0]
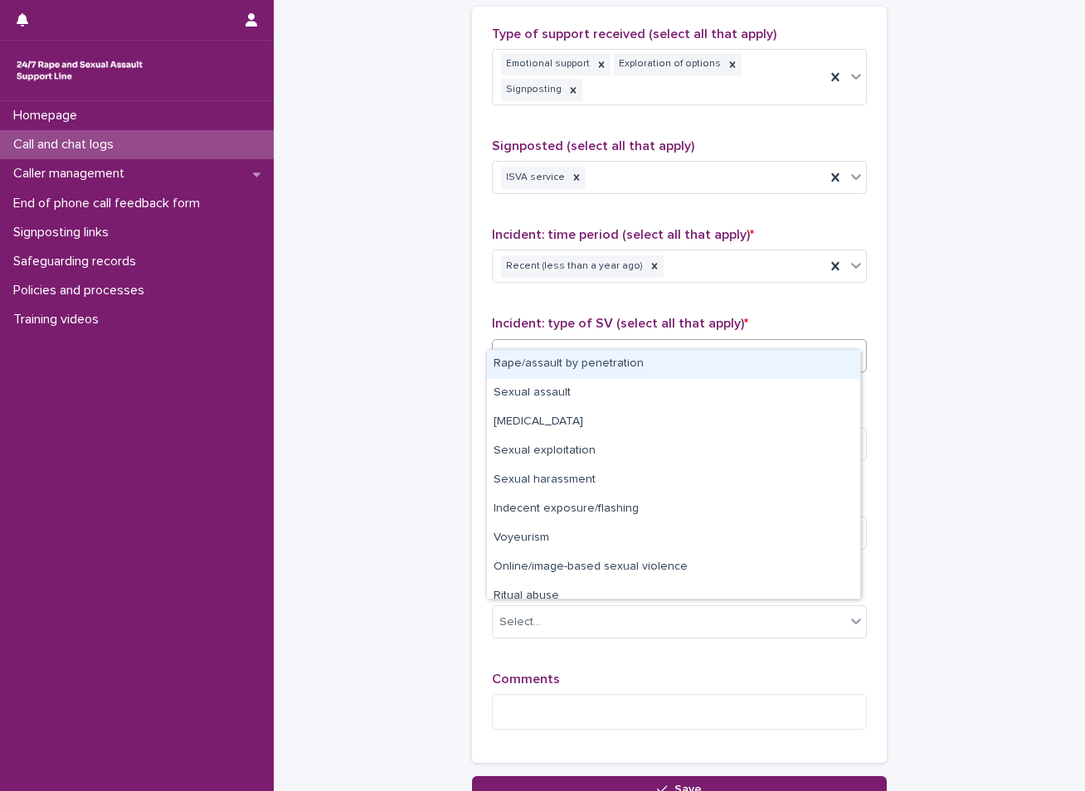
click at [612, 342] on div "Select..." at bounding box center [669, 355] width 353 height 27
click at [562, 369] on div "Rape/assault by penetration" at bounding box center [673, 364] width 373 height 29
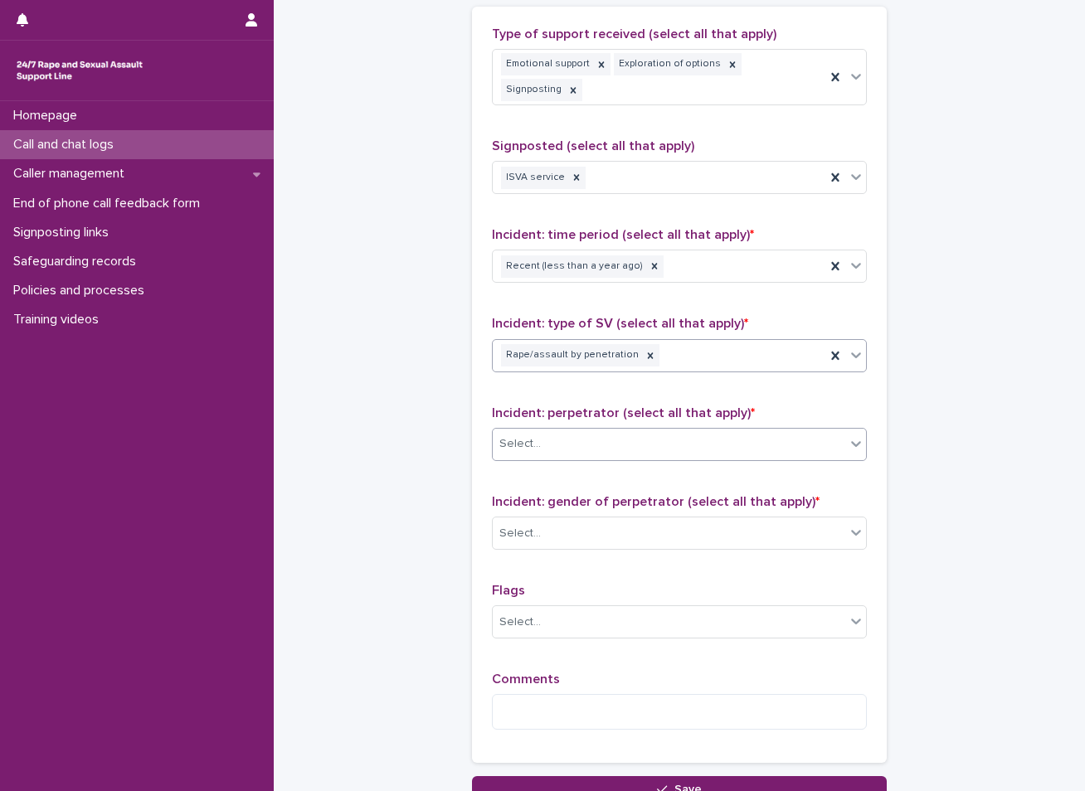
click at [583, 431] on div "Select..." at bounding box center [669, 444] width 353 height 27
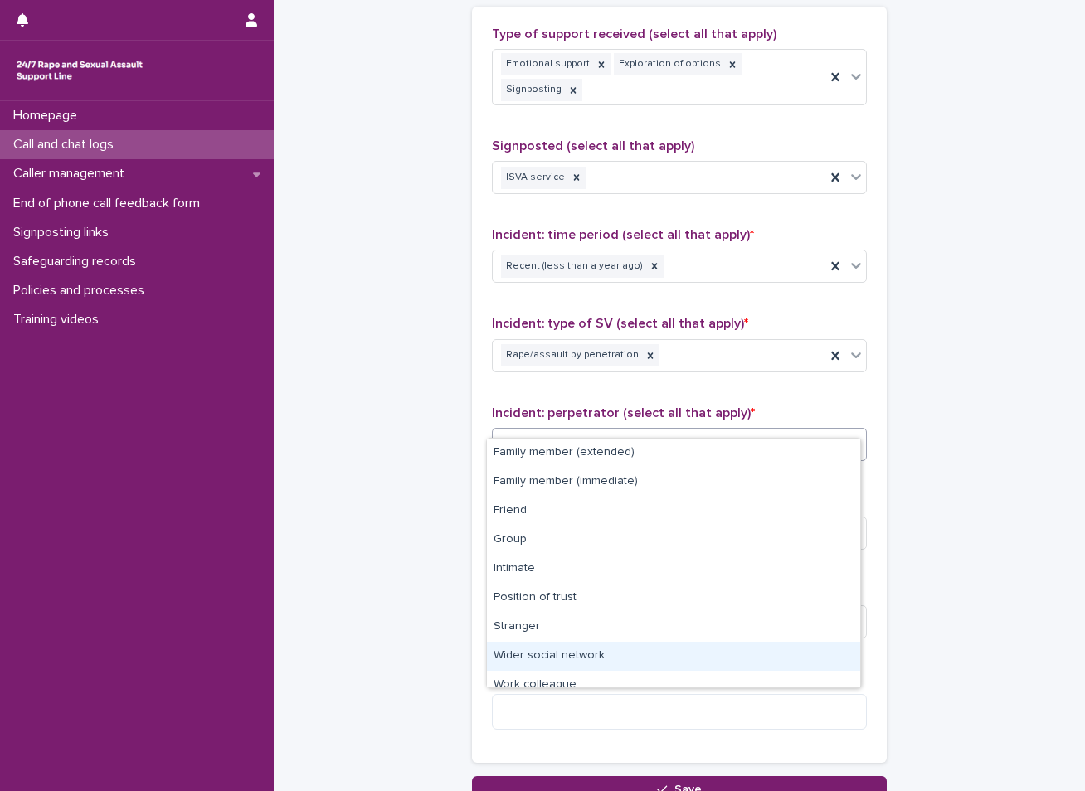
click at [514, 653] on div "Wider social network" at bounding box center [673, 656] width 373 height 29
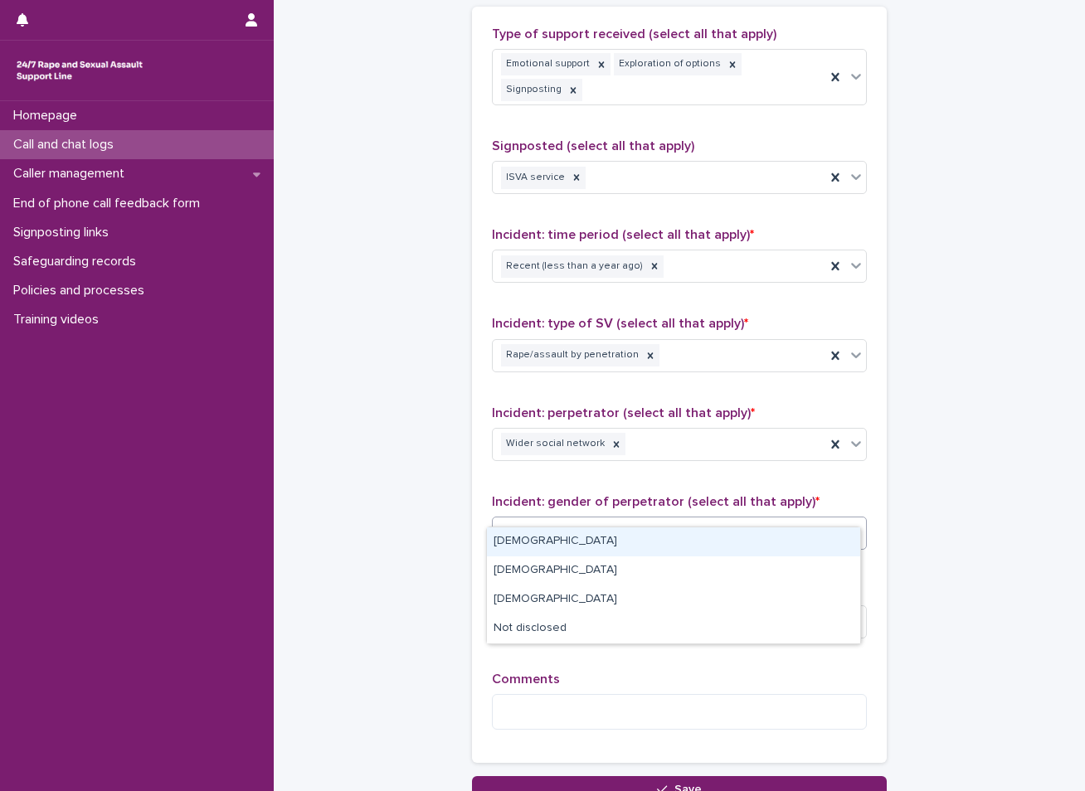
click at [620, 520] on div "Select..." at bounding box center [669, 533] width 353 height 27
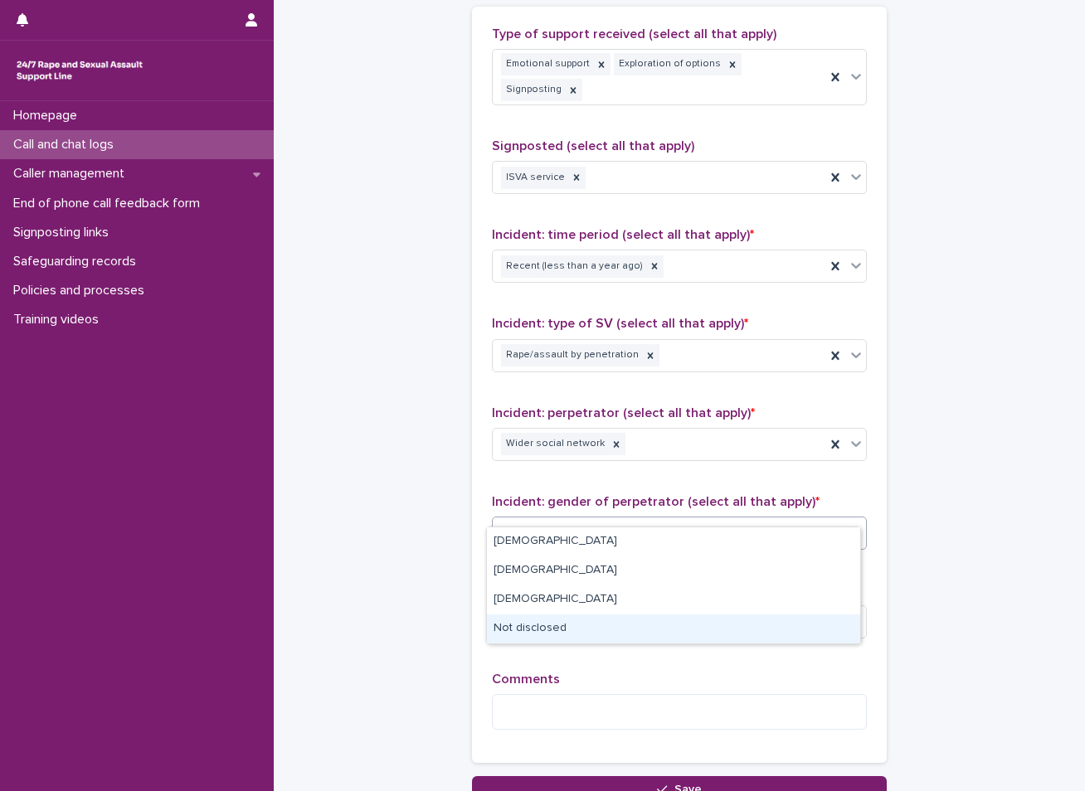
click at [591, 625] on div "Not disclosed" at bounding box center [673, 629] width 373 height 29
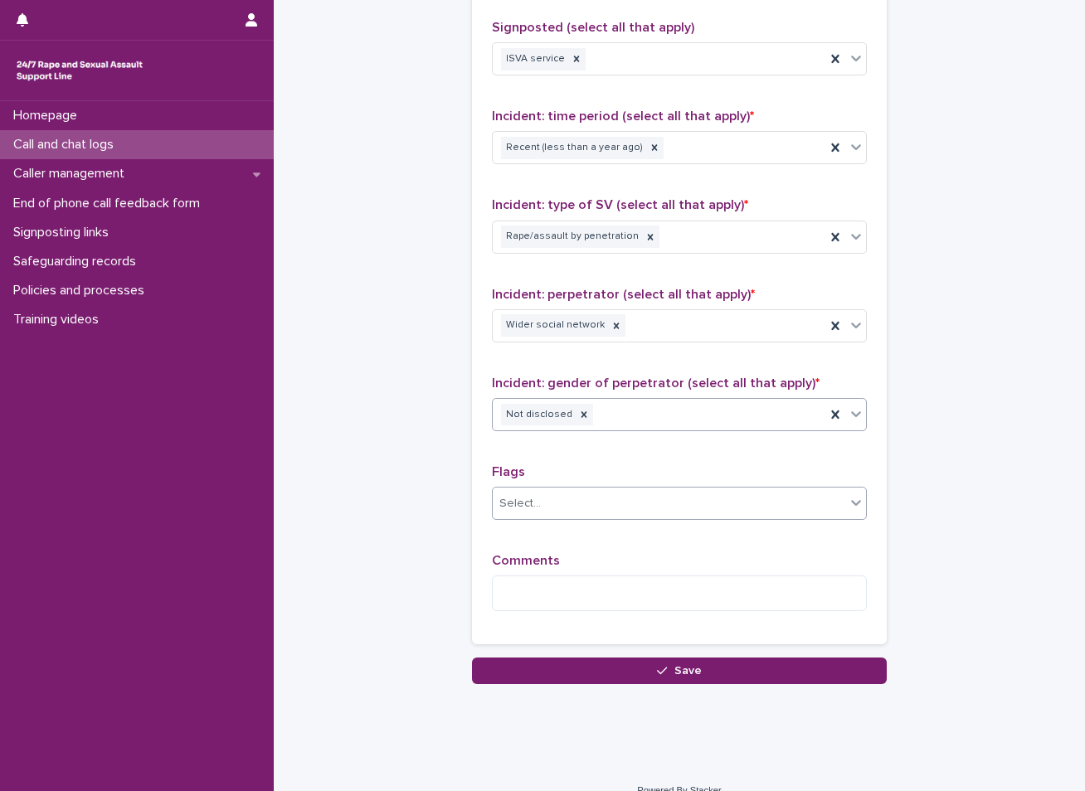
scroll to position [1259, 0]
click at [610, 575] on textarea at bounding box center [679, 593] width 375 height 36
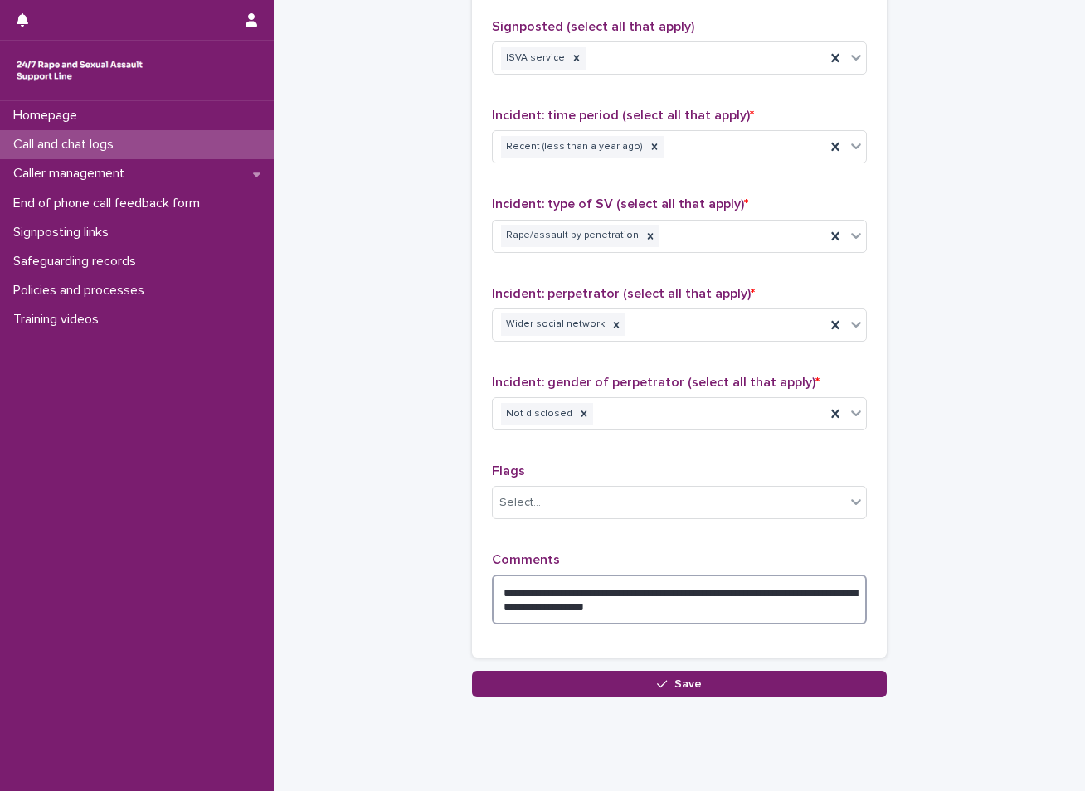
click at [690, 589] on textarea "**********" at bounding box center [679, 600] width 375 height 50
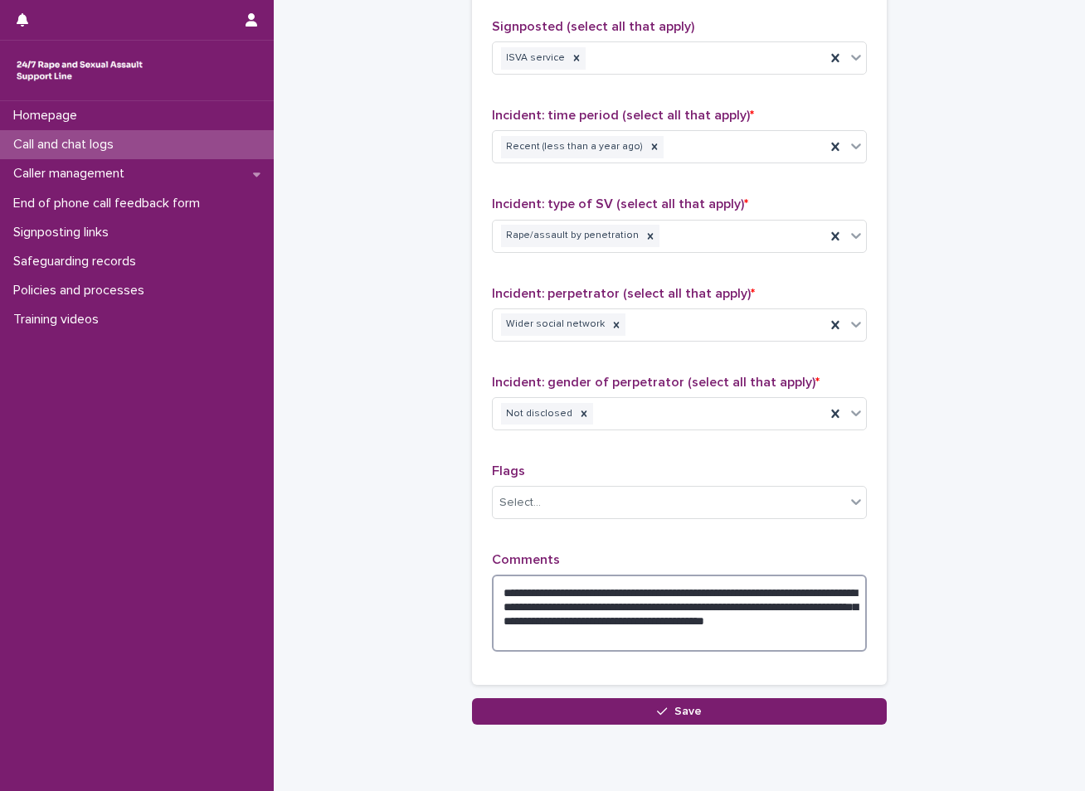
click at [521, 586] on textarea "**********" at bounding box center [679, 613] width 375 height 77
type textarea "**********"
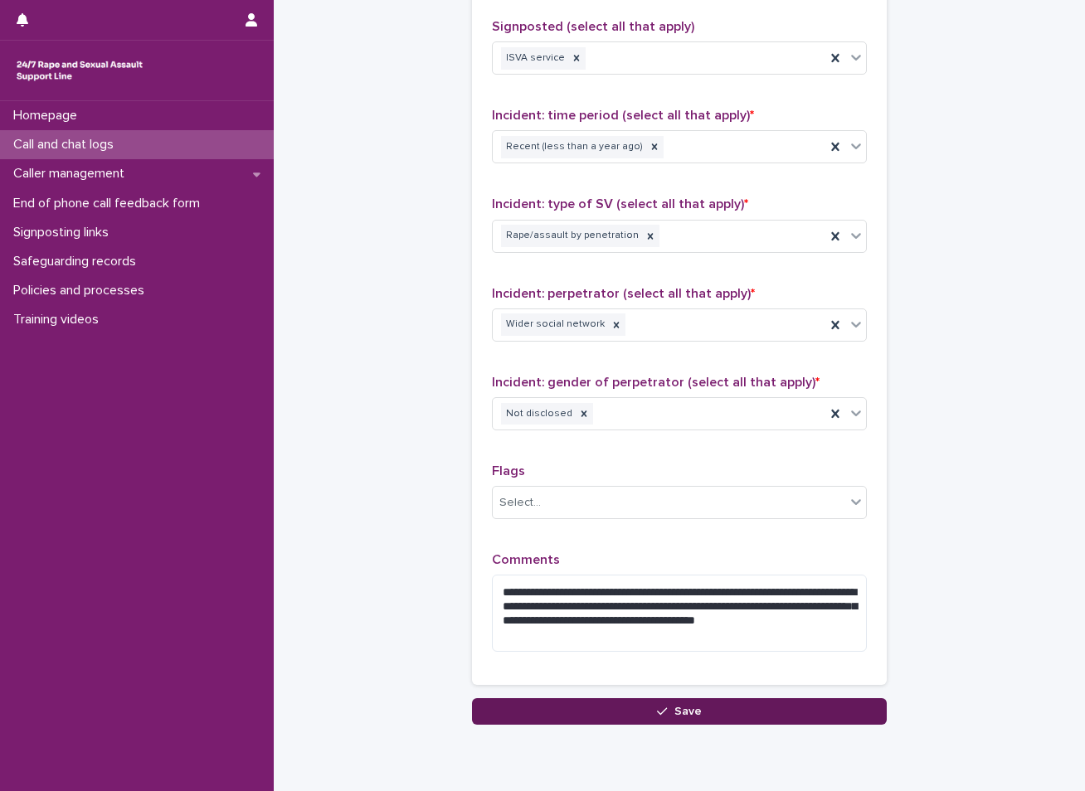
click at [617, 699] on button "Save" at bounding box center [679, 712] width 415 height 27
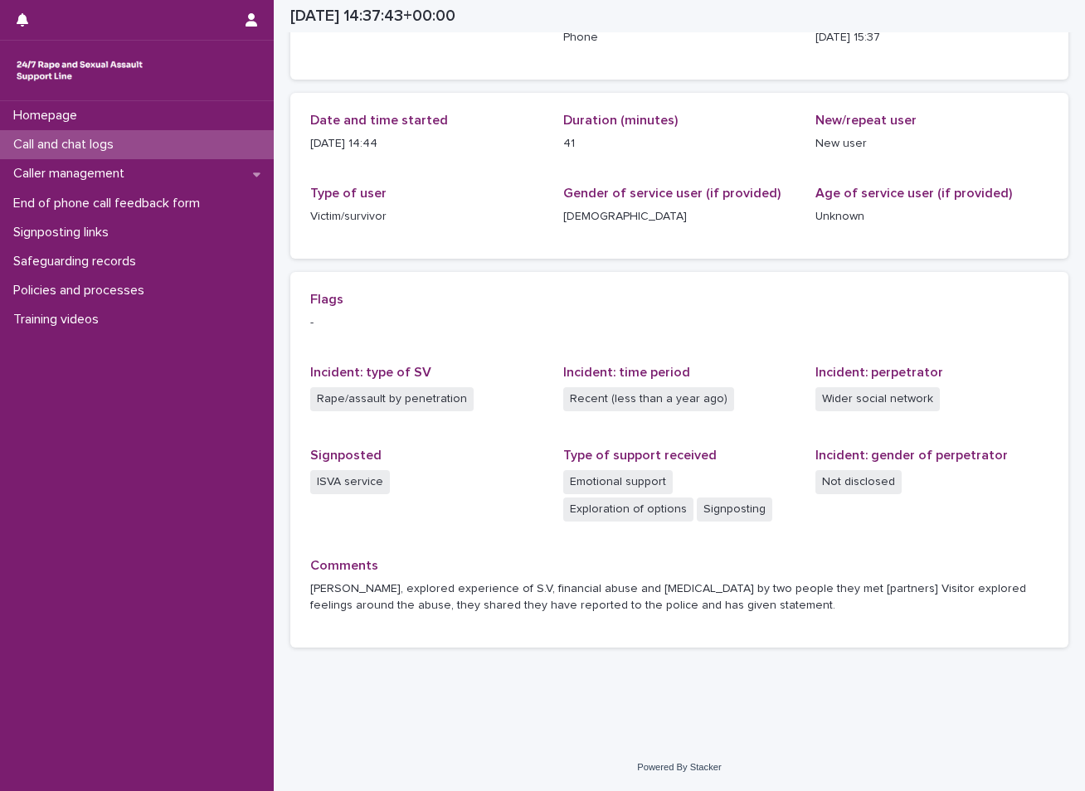
scroll to position [134, 0]
click at [23, 146] on p "Call and chat logs" at bounding box center [67, 145] width 120 height 16
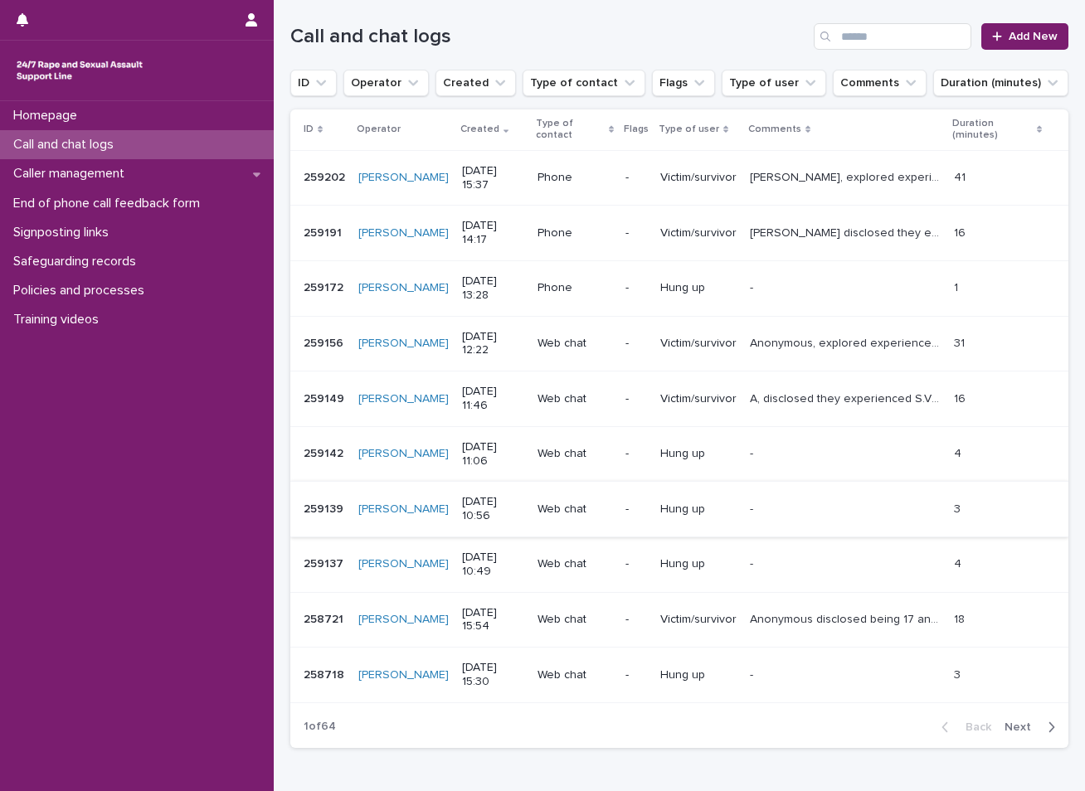
scroll to position [83, 0]
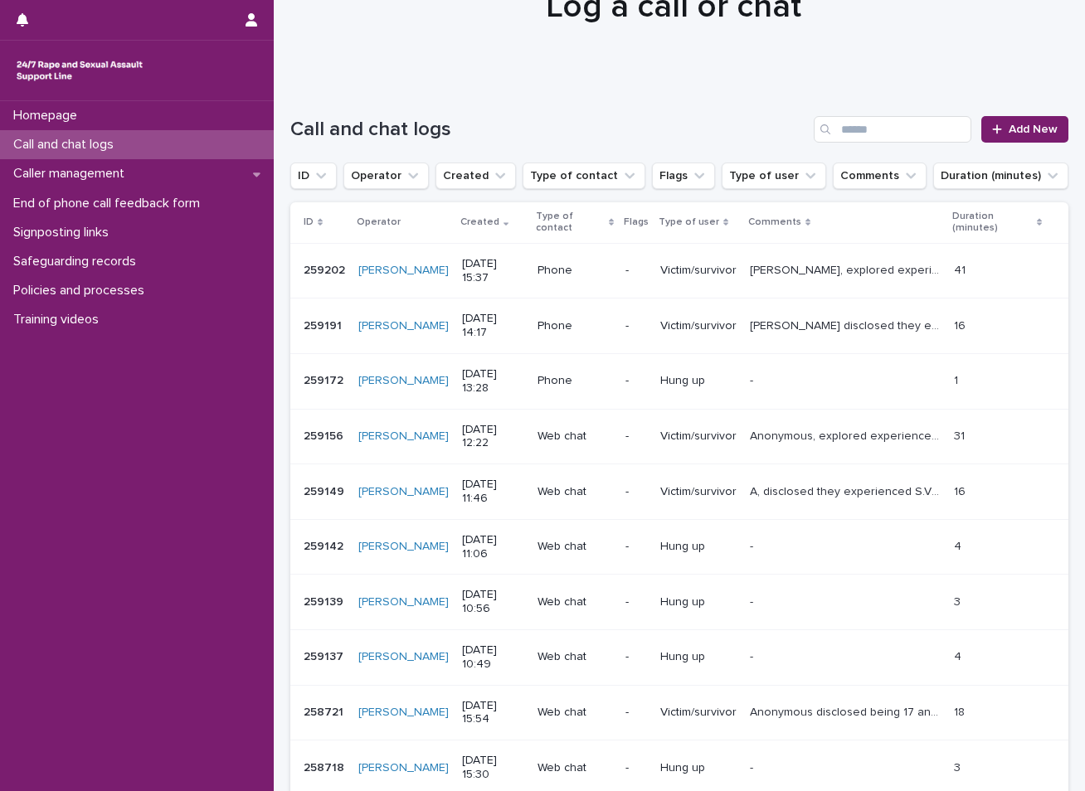
click at [784, 265] on p "Teja, explored experience of S.V, financial abuse and physical abuse by two peo…" at bounding box center [847, 269] width 194 height 17
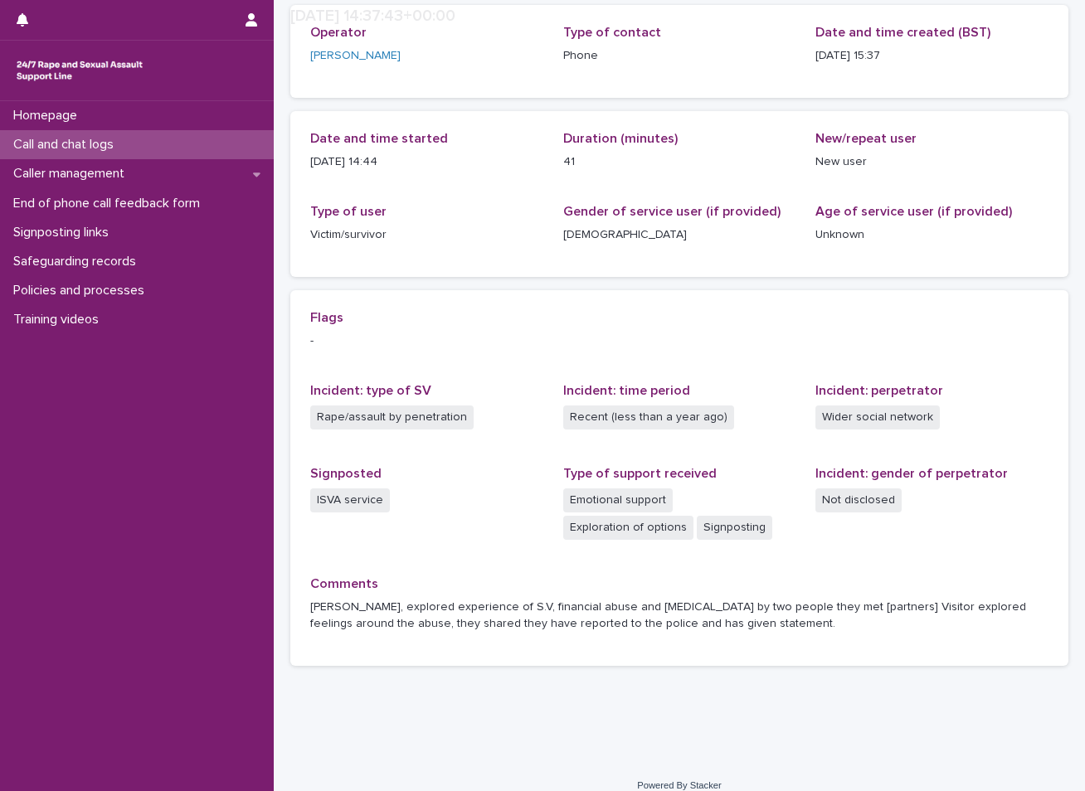
scroll to position [134, 0]
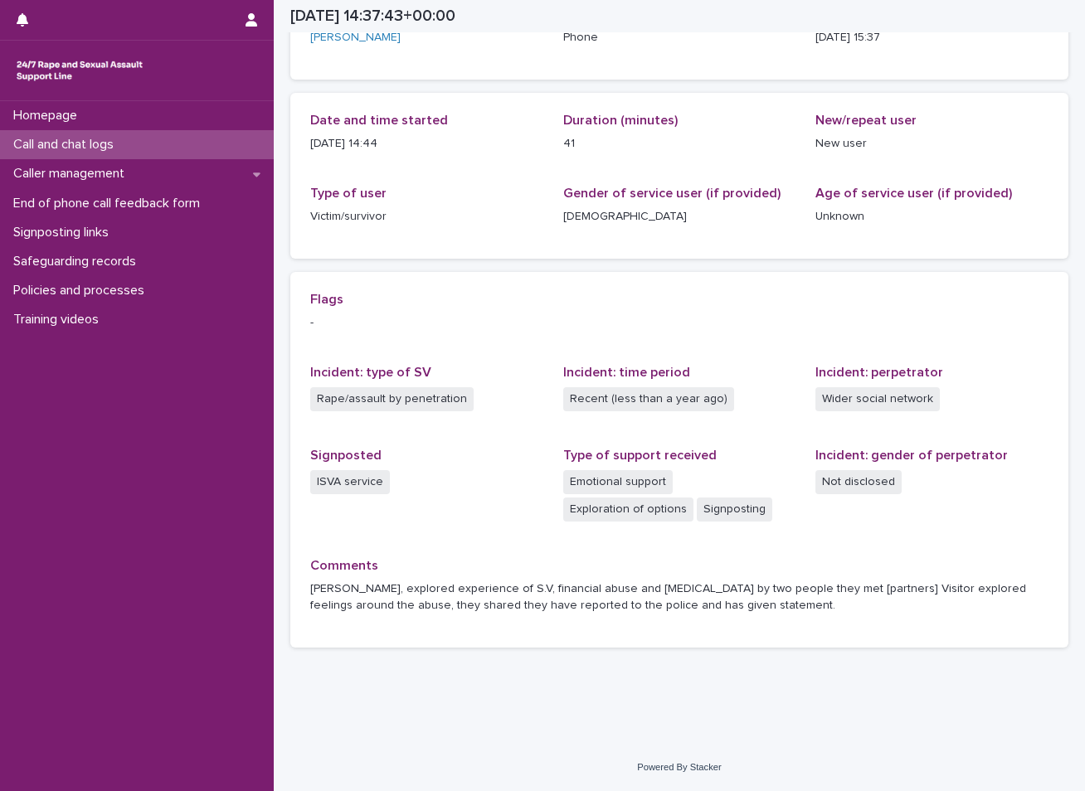
click at [148, 139] on div "Call and chat logs" at bounding box center [137, 144] width 274 height 29
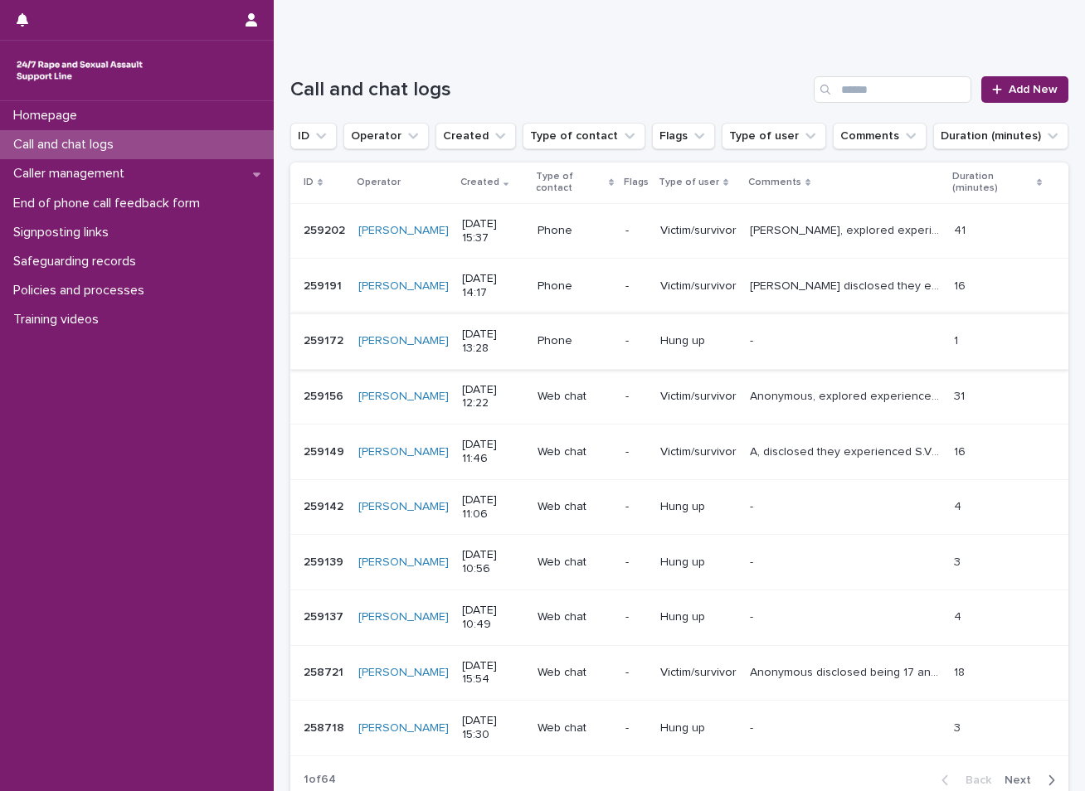
scroll to position [166, 0]
